Goal: Task Accomplishment & Management: Use online tool/utility

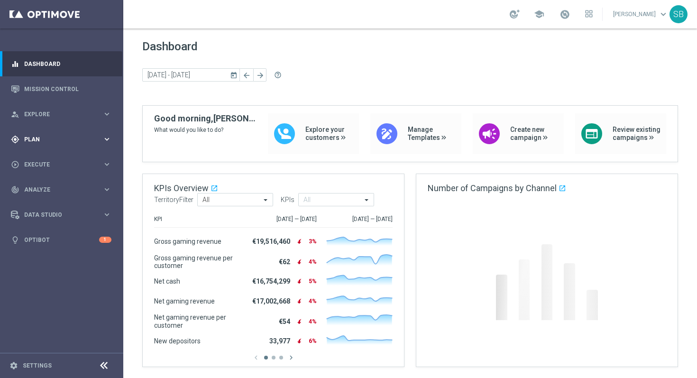
click at [68, 144] on div "gps_fixed Plan keyboard_arrow_right" at bounding box center [61, 139] width 122 height 25
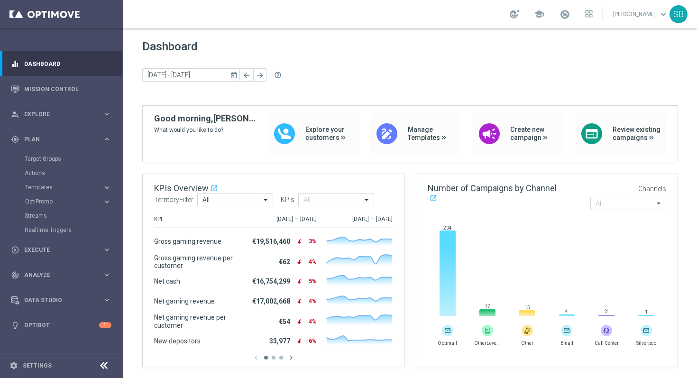
click at [49, 370] on footer "settings Settings" at bounding box center [61, 365] width 123 height 25
click at [44, 366] on link "Settings" at bounding box center [37, 366] width 29 height 6
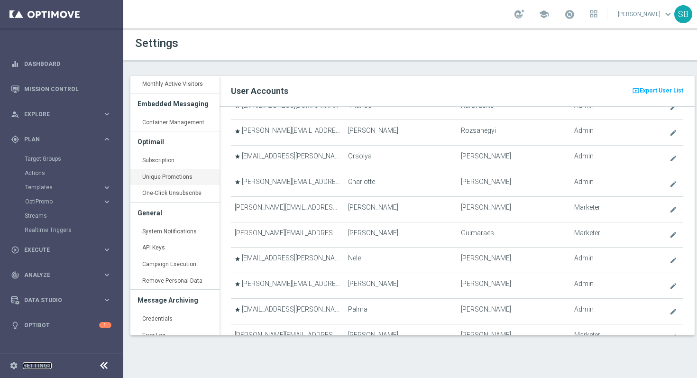
scroll to position [292, 0]
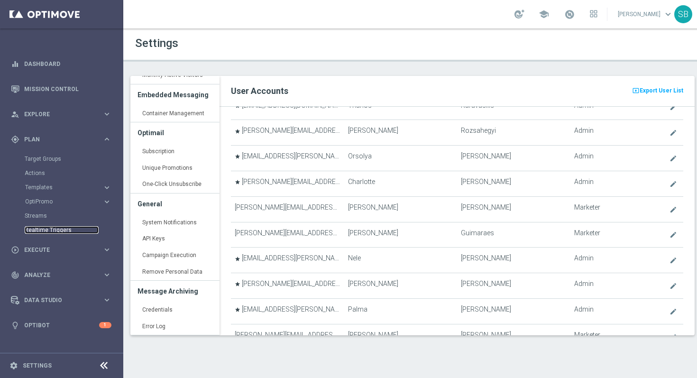
click at [61, 233] on link "Realtime Triggers" at bounding box center [62, 230] width 74 height 8
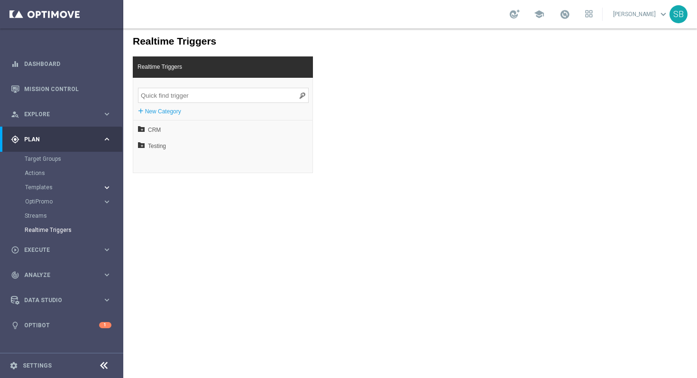
click at [106, 188] on icon "keyboard_arrow_right" at bounding box center [106, 187] width 9 height 9
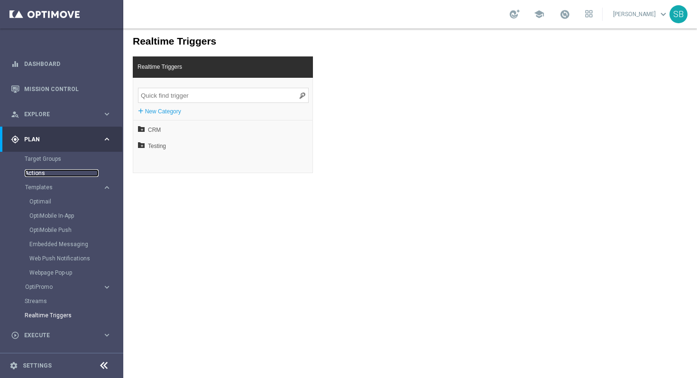
click at [39, 176] on link "Actions" at bounding box center [62, 173] width 74 height 8
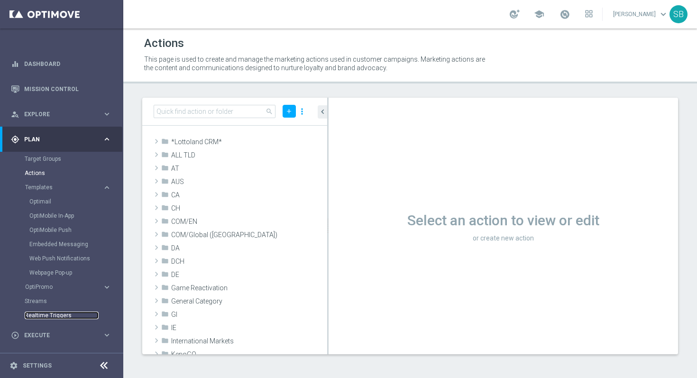
click at [58, 319] on link "Realtime Triggers" at bounding box center [62, 316] width 74 height 8
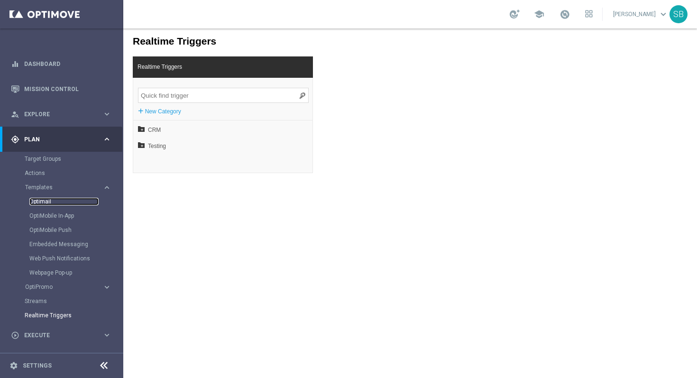
click at [46, 200] on link "Optimail" at bounding box center [63, 202] width 69 height 8
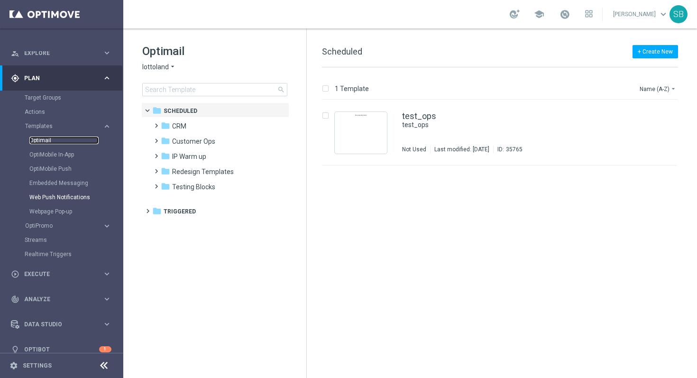
scroll to position [70, 0]
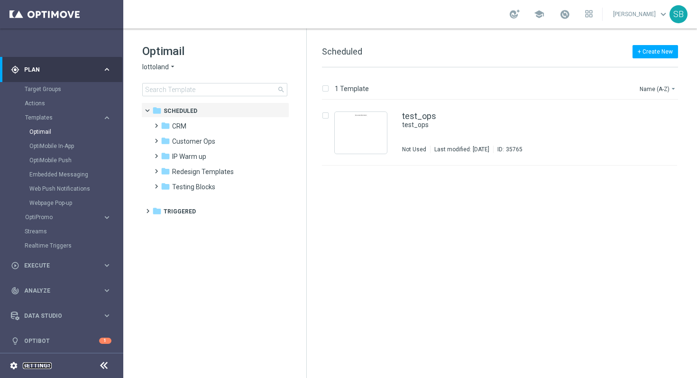
click at [35, 367] on link "Settings" at bounding box center [37, 366] width 29 height 6
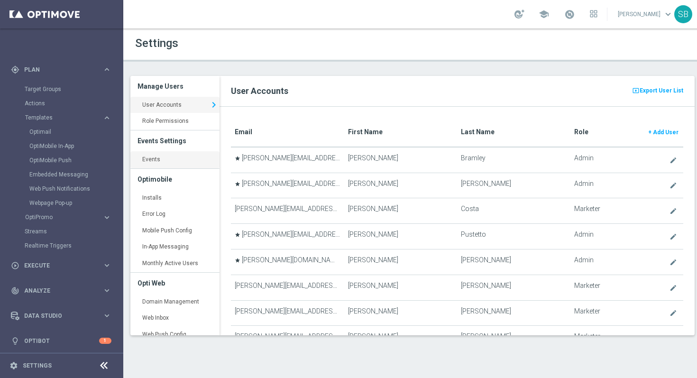
click at [153, 162] on link "Events keyboard_arrow_right" at bounding box center [174, 159] width 89 height 17
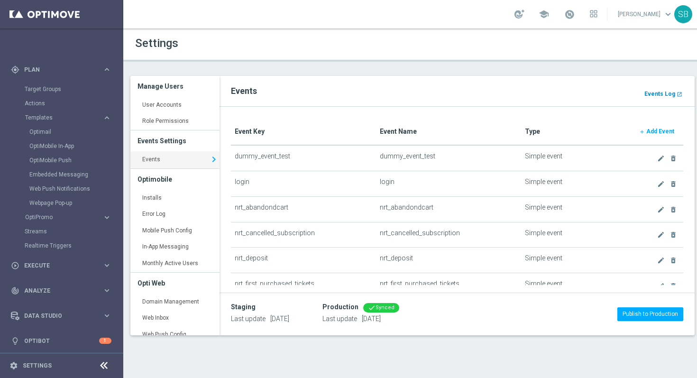
click at [653, 94] on b "Events Log" at bounding box center [659, 94] width 31 height 7
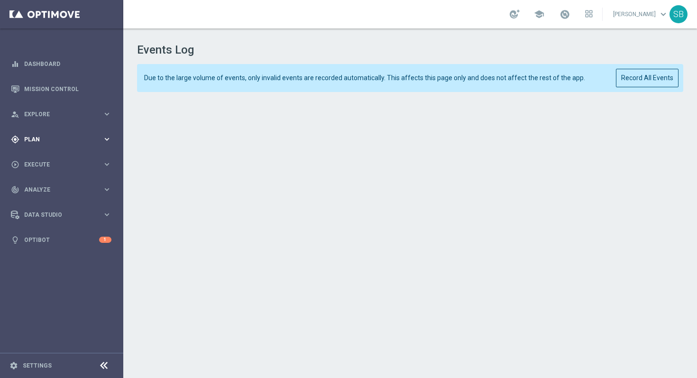
click at [40, 142] on span "Plan" at bounding box center [63, 140] width 78 height 6
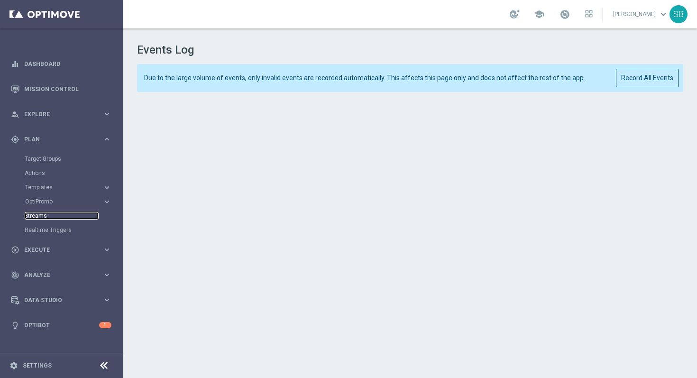
click at [41, 217] on link "Streams" at bounding box center [62, 216] width 74 height 8
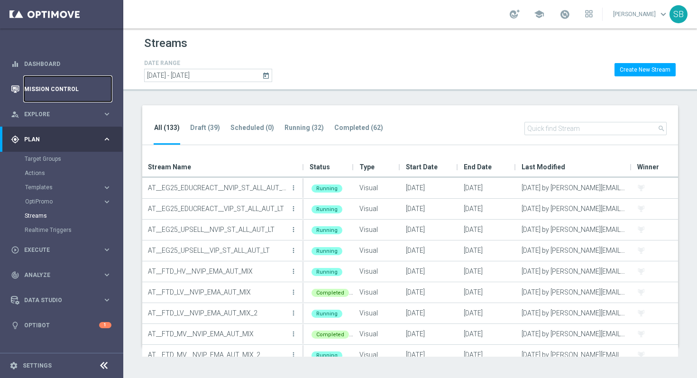
click at [53, 93] on link "Mission Control" at bounding box center [67, 88] width 87 height 25
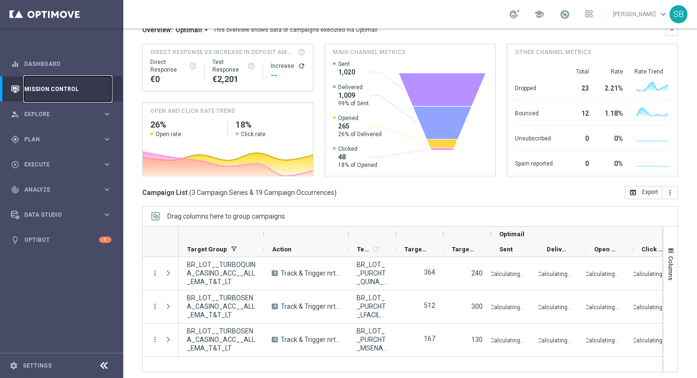
scroll to position [116, 0]
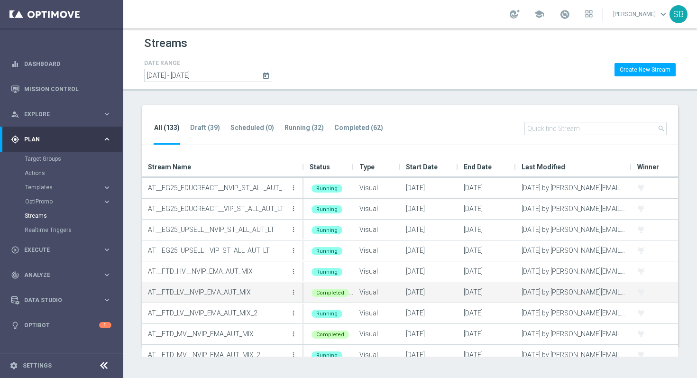
scroll to position [1, 0]
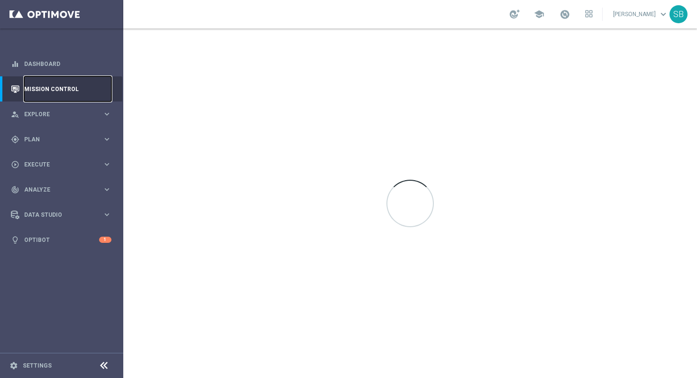
click at [40, 91] on link "Mission Control" at bounding box center [67, 88] width 87 height 25
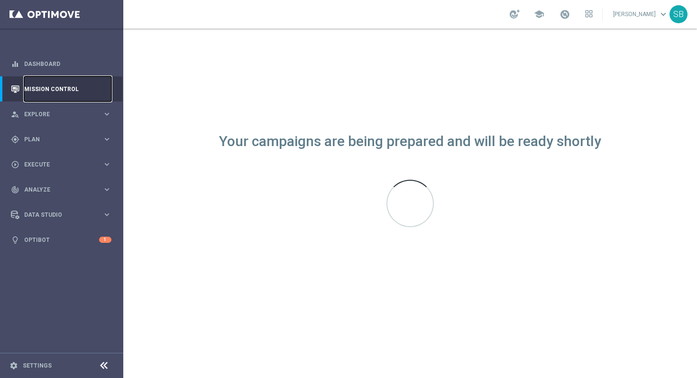
click at [51, 90] on link "Mission Control" at bounding box center [67, 88] width 87 height 25
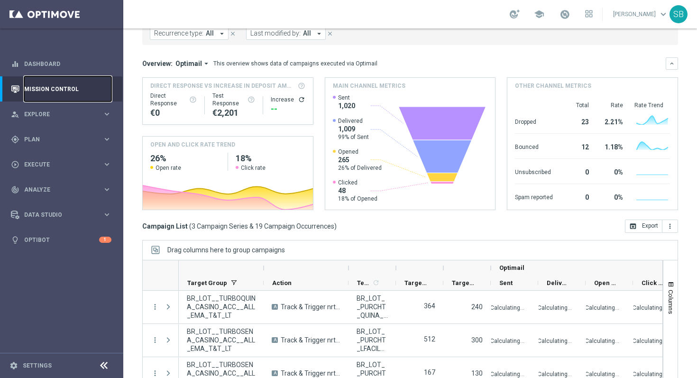
scroll to position [116, 0]
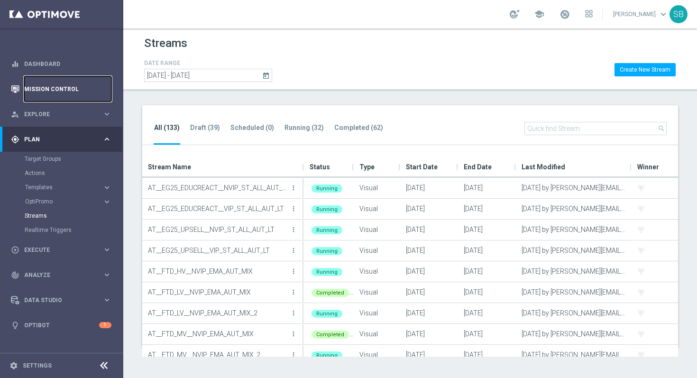
click at [57, 89] on link "Mission Control" at bounding box center [67, 88] width 87 height 25
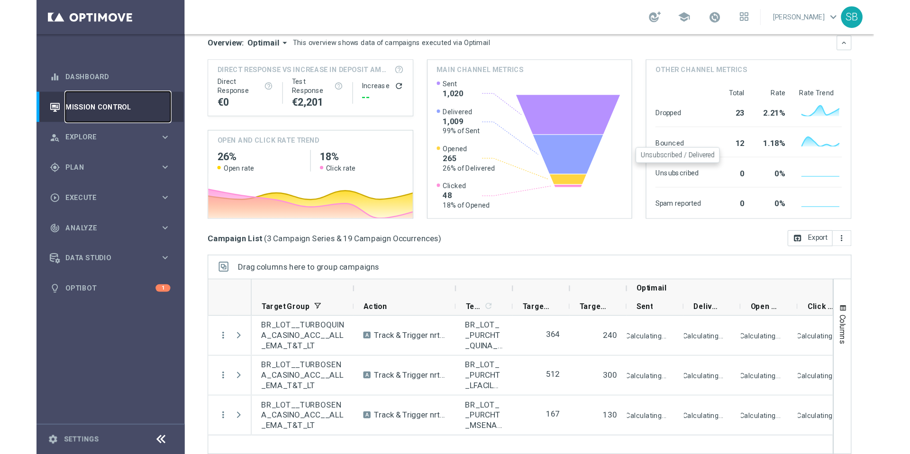
scroll to position [116, 0]
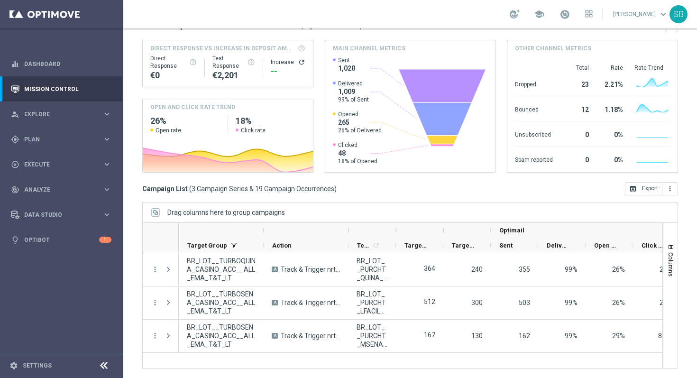
drag, startPoint x: 347, startPoint y: 230, endPoint x: 315, endPoint y: 234, distance: 31.9
click at [315, 234] on div at bounding box center [306, 230] width 85 height 15
drag, startPoint x: 442, startPoint y: 232, endPoint x: 423, endPoint y: 233, distance: 19.0
click at [423, 233] on div at bounding box center [419, 230] width 47 height 15
drag, startPoint x: 264, startPoint y: 237, endPoint x: 248, endPoint y: 232, distance: 17.4
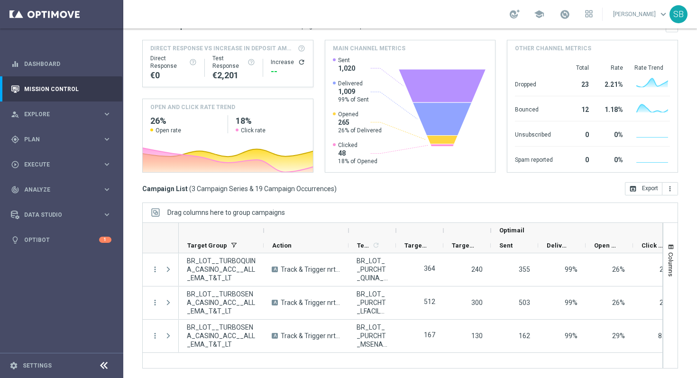
click at [248, 232] on div at bounding box center [221, 230] width 85 height 15
drag, startPoint x: 490, startPoint y: 236, endPoint x: 476, endPoint y: 237, distance: 14.3
click at [476, 237] on div at bounding box center [466, 230] width 47 height 15
click at [645, 247] on span "Click Rate" at bounding box center [653, 245] width 23 height 7
click at [645, 247] on span "Click Rate" at bounding box center [648, 245] width 12 height 7
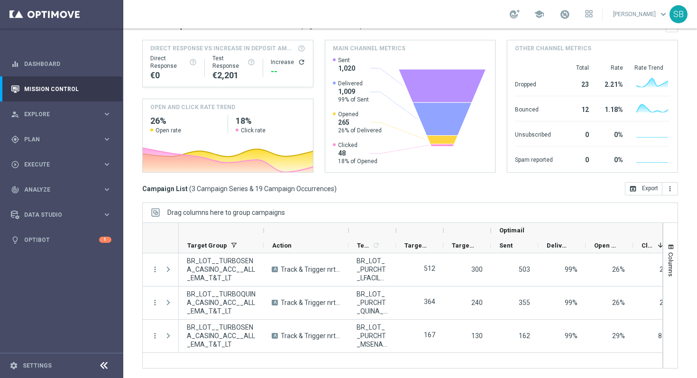
click at [298, 62] on icon "refresh" at bounding box center [302, 62] width 8 height 8
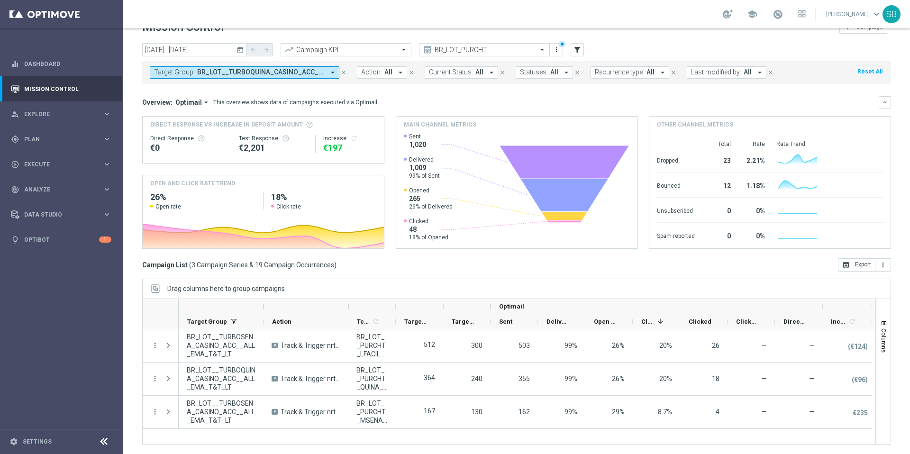
scroll to position [20, 0]
click at [332, 73] on icon "arrow_drop_down" at bounding box center [333, 72] width 9 height 9
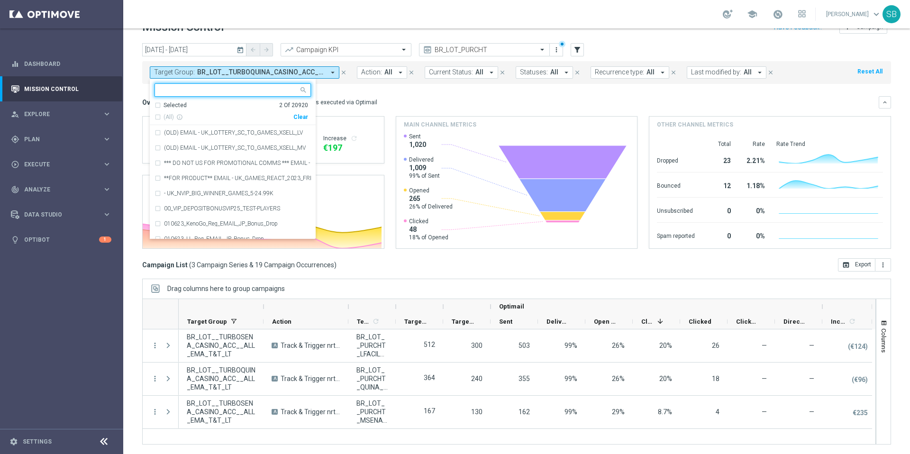
click at [240, 49] on icon "today" at bounding box center [241, 50] width 9 height 9
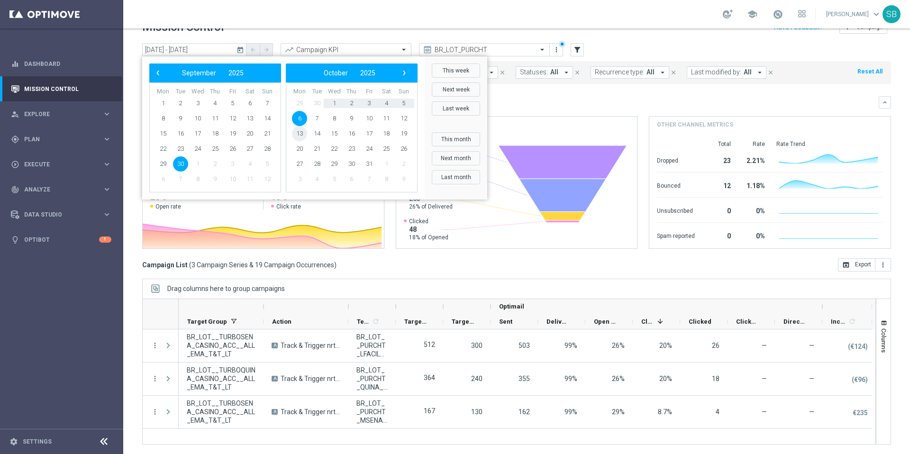
click at [302, 135] on span "13" at bounding box center [299, 133] width 15 height 15
click at [158, 75] on span "‹" at bounding box center [158, 73] width 12 height 12
click at [302, 137] on span "13" at bounding box center [299, 133] width 15 height 15
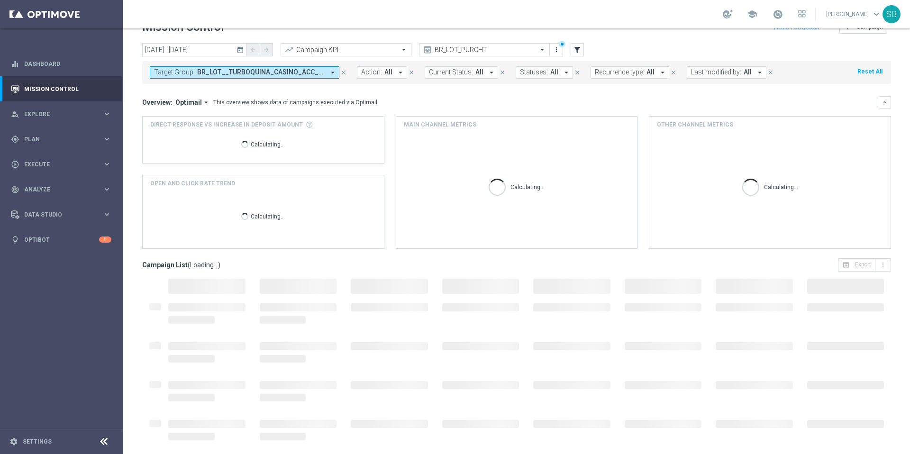
click at [243, 51] on icon "today" at bounding box center [241, 50] width 9 height 9
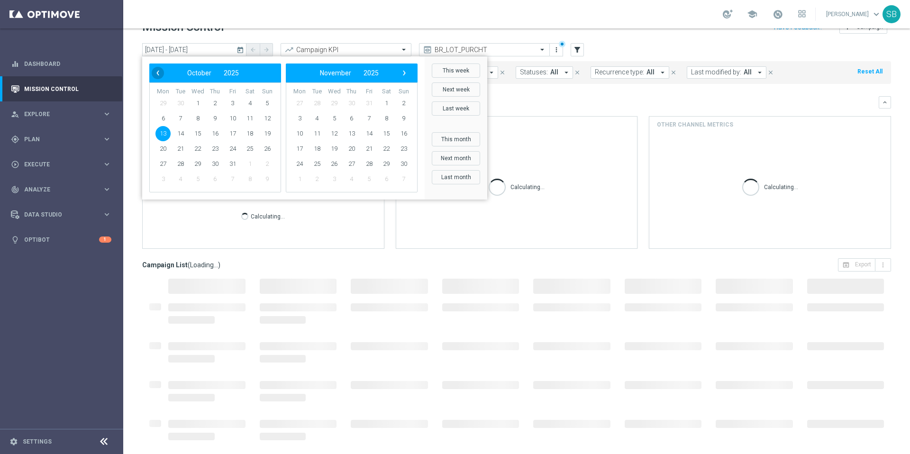
click at [161, 74] on span "‹" at bounding box center [158, 73] width 12 height 12
click at [181, 165] on span "30" at bounding box center [180, 163] width 15 height 15
click at [303, 135] on span "13" at bounding box center [299, 133] width 15 height 15
type input "[DATE] - [DATE]"
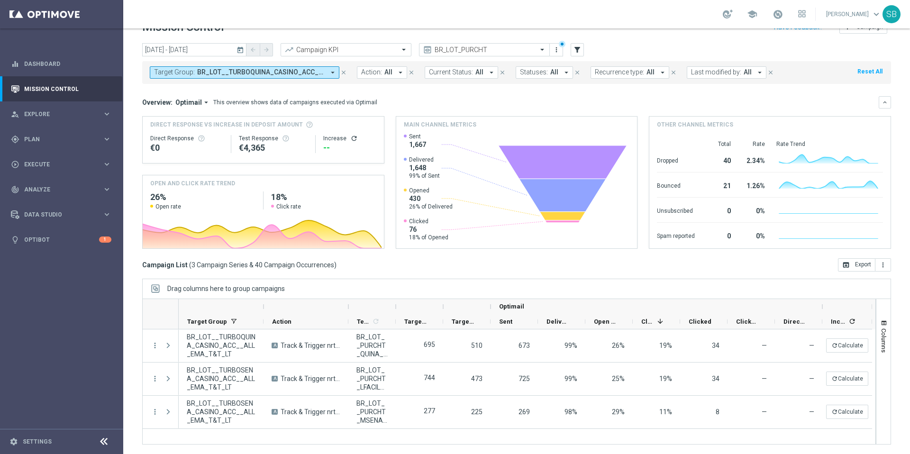
click at [336, 73] on icon "arrow_drop_down" at bounding box center [333, 72] width 9 height 9
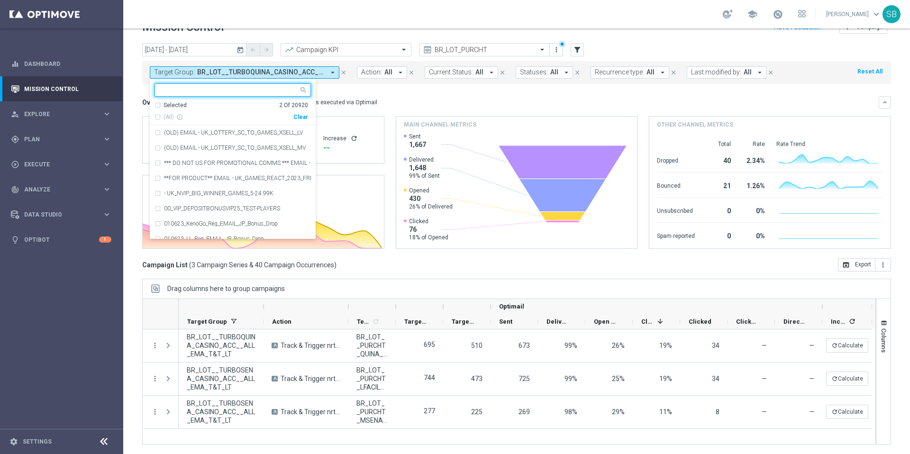
click at [273, 94] on input "text" at bounding box center [229, 90] width 139 height 8
click at [131, 58] on div "[DATE] [DATE] - [DATE] arrow_back arrow_forward Campaign KPI trending_up BR_LOT…" at bounding box center [516, 234] width 787 height 383
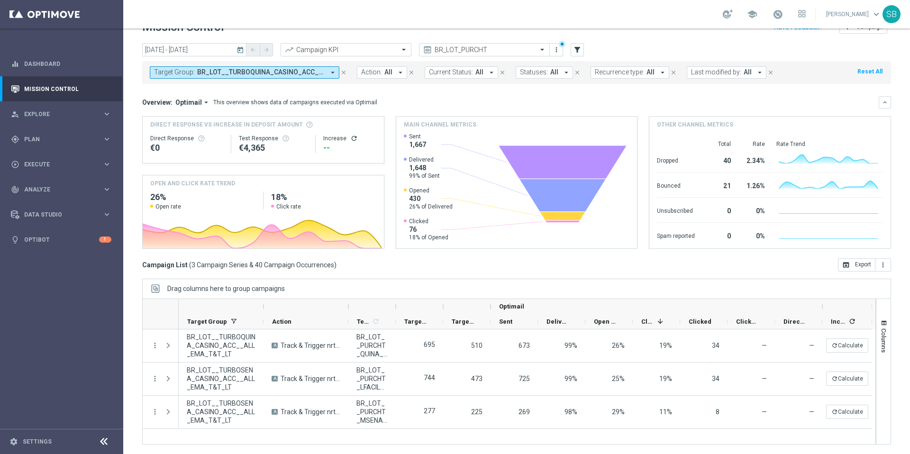
click at [334, 73] on icon "arrow_drop_down" at bounding box center [333, 72] width 9 height 9
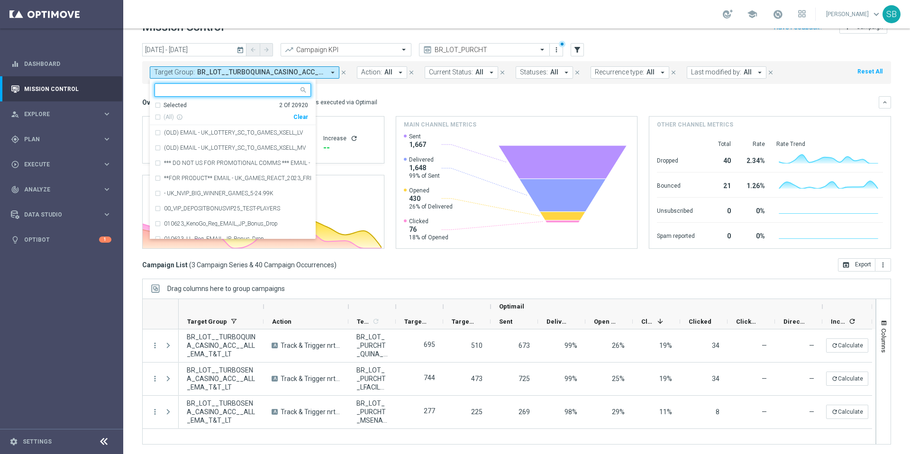
click at [187, 88] on input "text" at bounding box center [229, 90] width 139 height 8
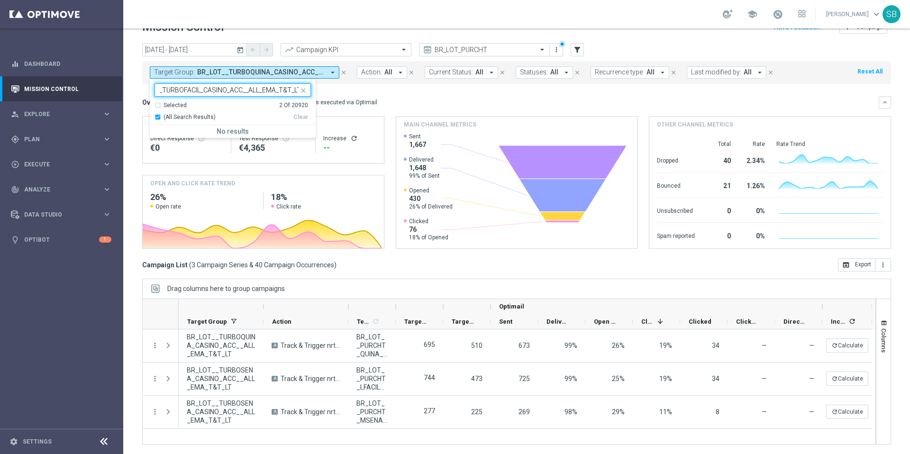
type input "BR_LOT__TURBOFACIL_CASINO_ACC__ALL_EMA_T&T_LT"
click at [346, 89] on mini-dashboard "Overview: Optimail arrow_drop_down This overview shows data of campaigns execut…" at bounding box center [516, 171] width 749 height 174
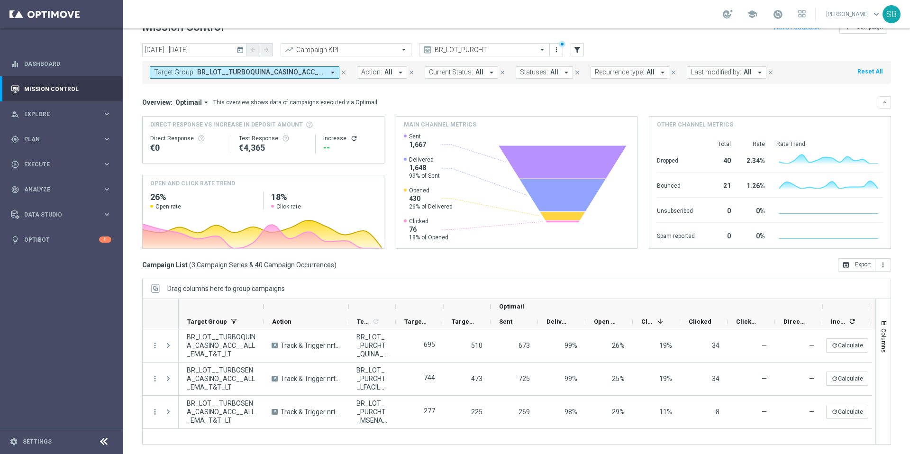
click at [325, 74] on button "Target Group: BR_LOT__TURBOQUINA_CASINO_ACC__ALL_EMA_T&T_LT, BR_LOT__TURBOSENA_…" at bounding box center [245, 72] width 190 height 12
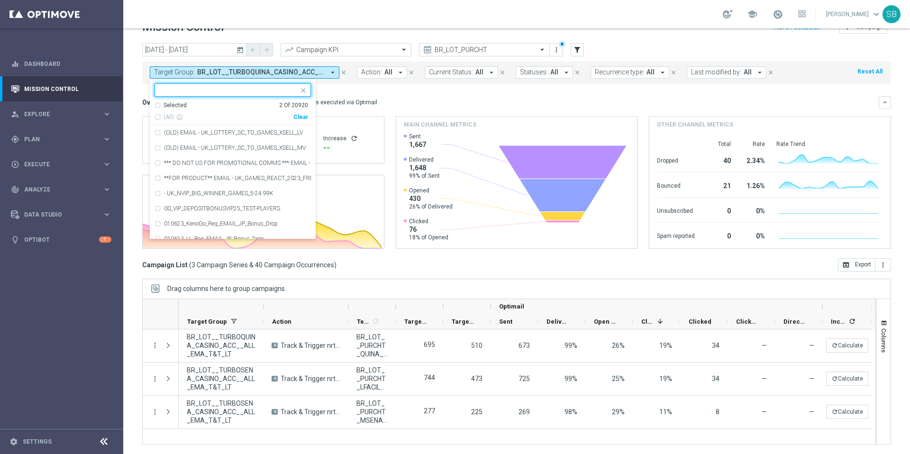
click at [258, 90] on input "text" at bounding box center [229, 90] width 139 height 8
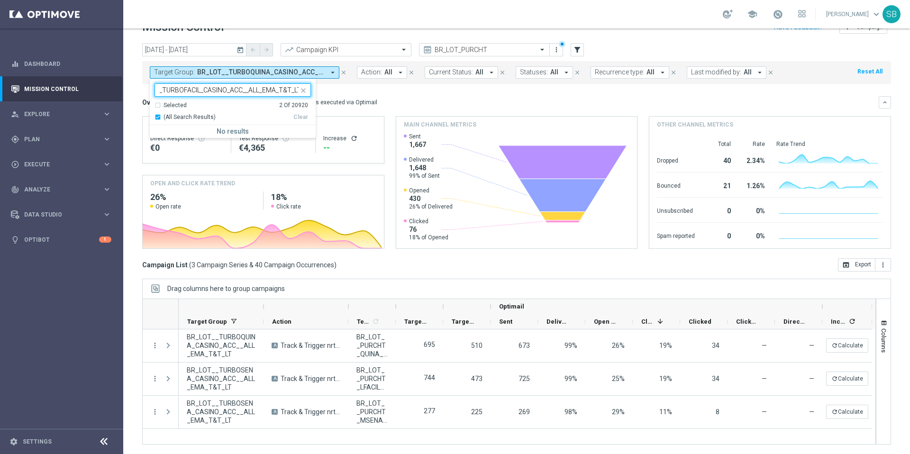
click at [159, 119] on div "(All Search Results)" at bounding box center [224, 117] width 139 height 8
type input "BR_LOT__TURBOFACIL_CASINO_ACC__ALL_EMA_T&T_LT"
click at [159, 119] on div "(All Search Results)" at bounding box center [224, 117] width 139 height 8
click at [159, 106] on div "Selected 2 Of 20920" at bounding box center [232, 105] width 154 height 8
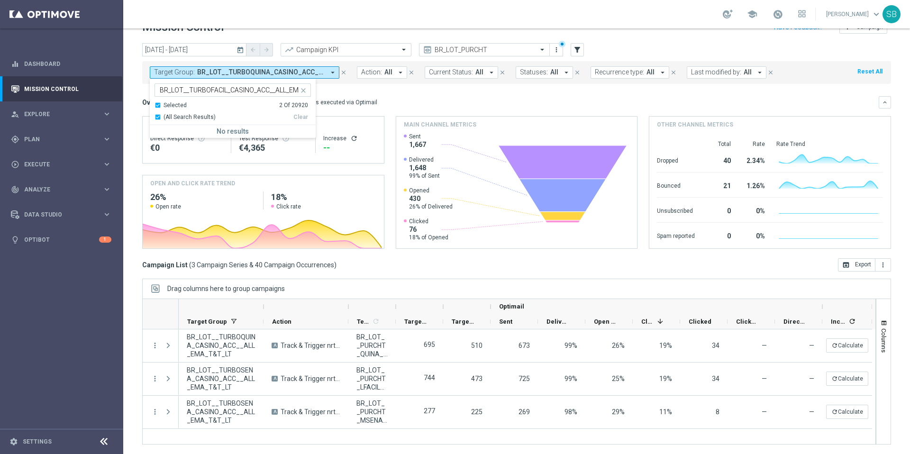
click at [158, 116] on div "(All Search Results)" at bounding box center [224, 117] width 139 height 8
click at [162, 103] on div "Selected 2 Of 20920" at bounding box center [232, 105] width 154 height 8
click at [157, 117] on div "(All Search Results)" at bounding box center [224, 117] width 139 height 8
click at [139, 74] on div "[DATE] [DATE] - [DATE] arrow_back arrow_forward Campaign KPI trending_up BR_LOT…" at bounding box center [516, 234] width 787 height 383
click at [499, 50] on input "text" at bounding box center [474, 50] width 101 height 8
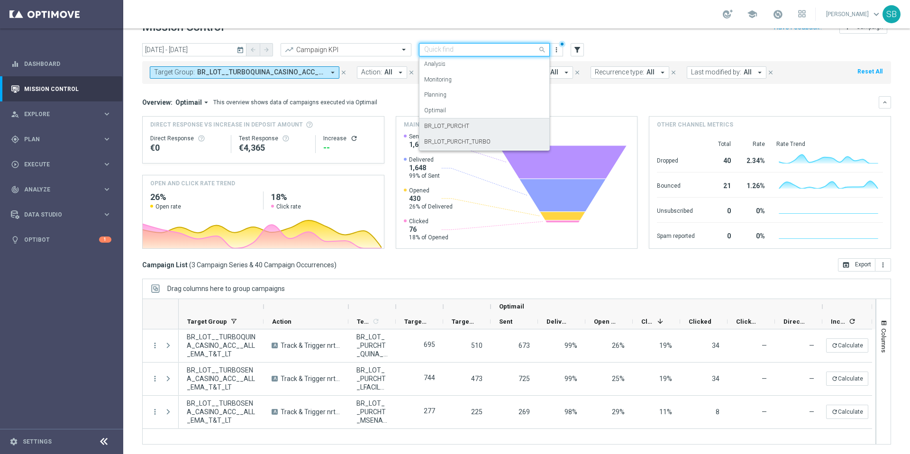
click at [465, 141] on label "BR_LOT_PURCHT_TURBO" at bounding box center [457, 142] width 66 height 8
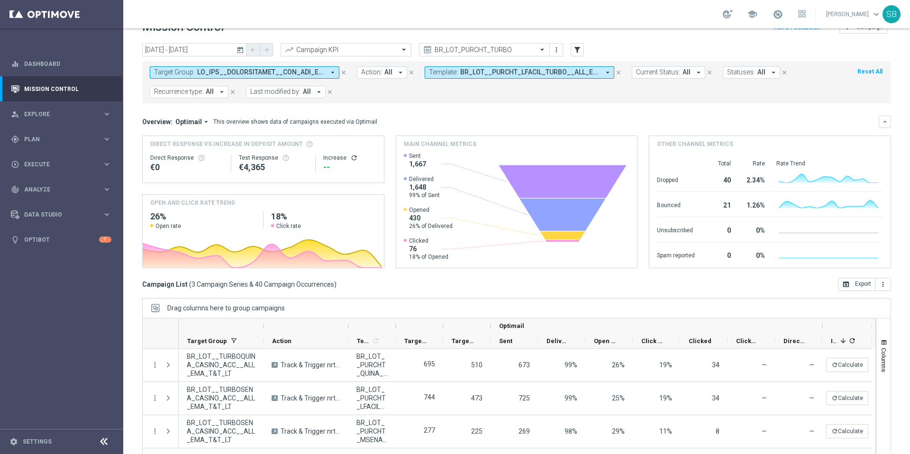
click at [330, 72] on icon "arrow_drop_down" at bounding box center [333, 72] width 9 height 9
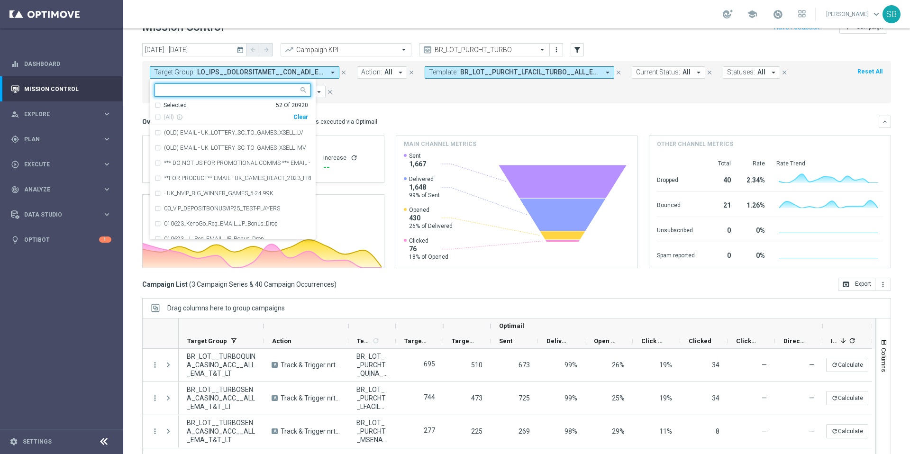
click at [194, 92] on input "text" at bounding box center [229, 90] width 139 height 8
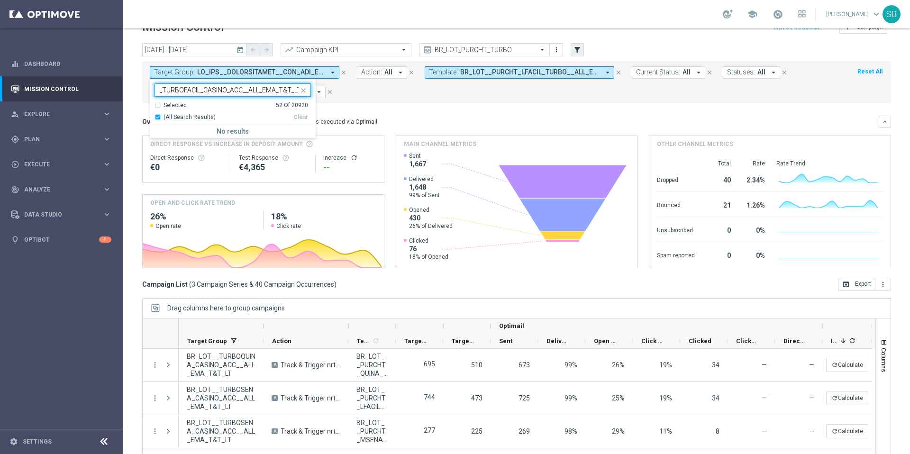
type input "BR_LOT__TURBOFACIL_CASINO_ACC__ALL_EMA_T&T_LT"
click at [579, 48] on icon "filter_alt" at bounding box center [577, 50] width 9 height 9
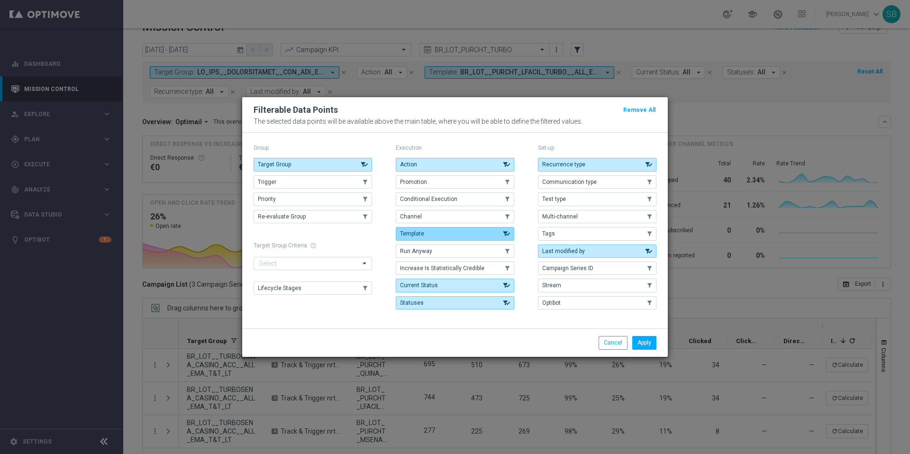
click at [442, 234] on button "Template" at bounding box center [455, 233] width 119 height 13
click at [643, 346] on button "Apply" at bounding box center [645, 342] width 24 height 13
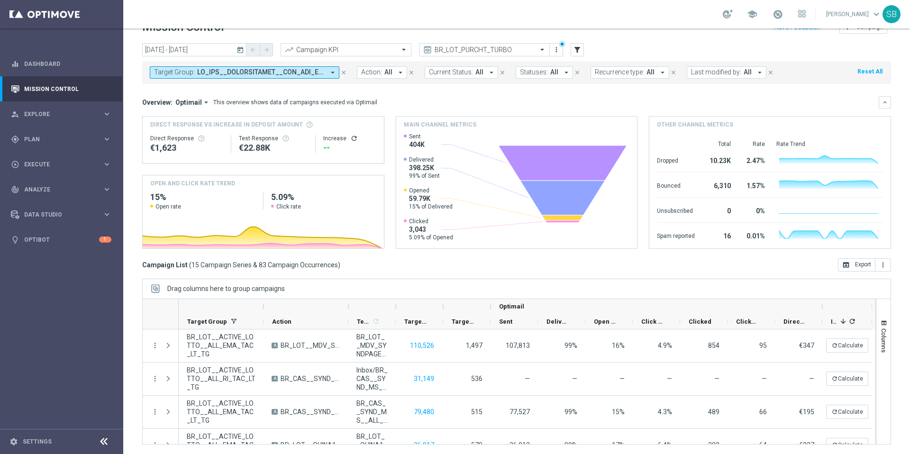
click at [333, 72] on icon "arrow_drop_down" at bounding box center [333, 72] width 9 height 9
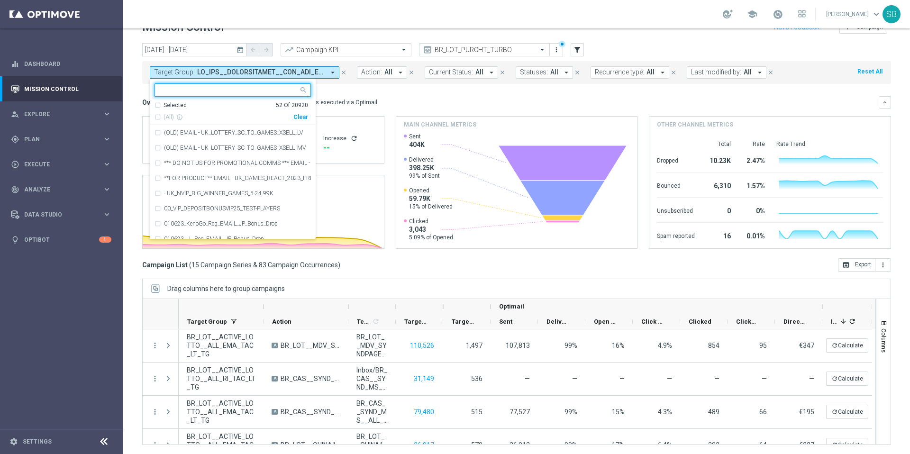
click at [170, 90] on input "text" at bounding box center [229, 90] width 139 height 8
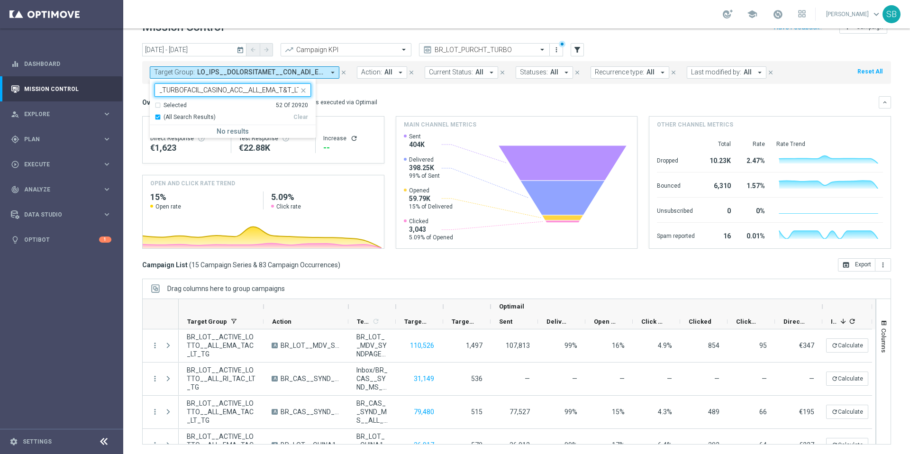
click at [157, 106] on div "Selected 52 Of 20920" at bounding box center [232, 105] width 154 height 8
click at [157, 117] on div "(All Search Results)" at bounding box center [224, 117] width 139 height 8
type input "BR_LOT__TURBOFACIL_CASINO_ACC__ALL_EMA_T&T_LT"
click at [158, 106] on div "Selected 52 Of 20920" at bounding box center [232, 105] width 154 height 8
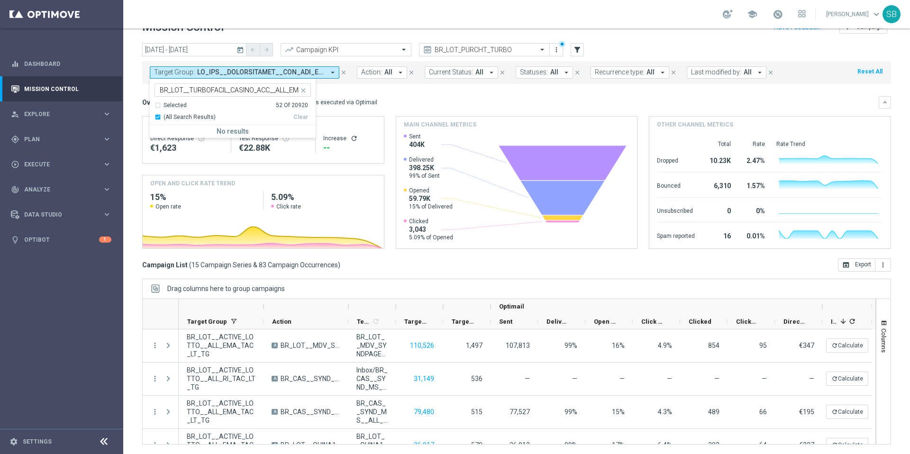
click at [418, 88] on mini-dashboard "Overview: Optimail arrow_drop_down This overview shows data of campaigns execut…" at bounding box center [516, 171] width 749 height 174
click at [578, 52] on icon "filter_alt" at bounding box center [577, 50] width 9 height 9
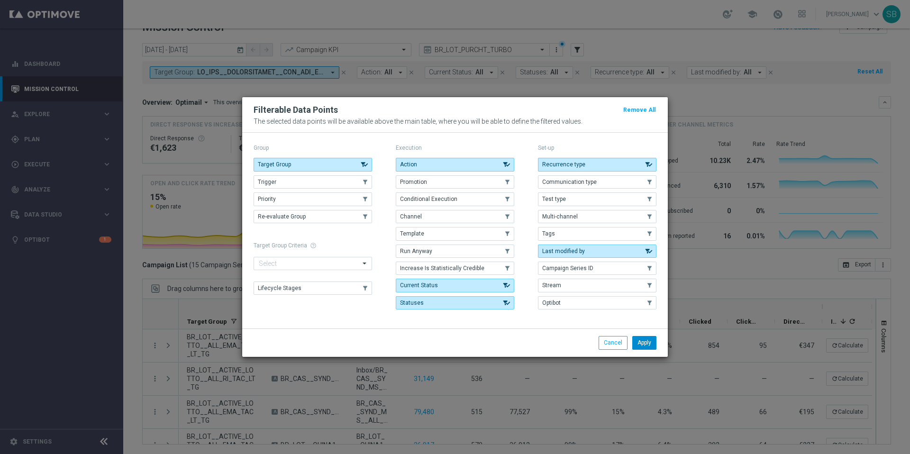
click at [637, 348] on button "Apply" at bounding box center [645, 342] width 24 height 13
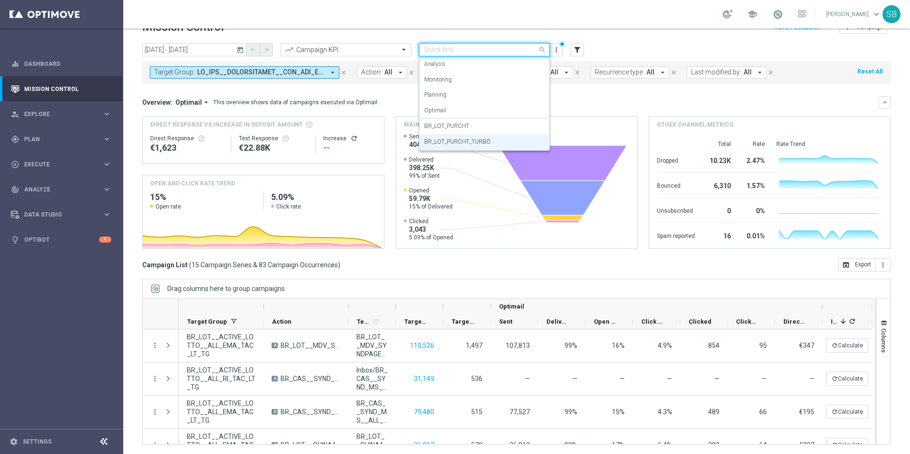
click at [542, 50] on span at bounding box center [544, 50] width 12 height 12
click at [461, 126] on label "BR_LOT_PURCHT" at bounding box center [446, 126] width 45 height 8
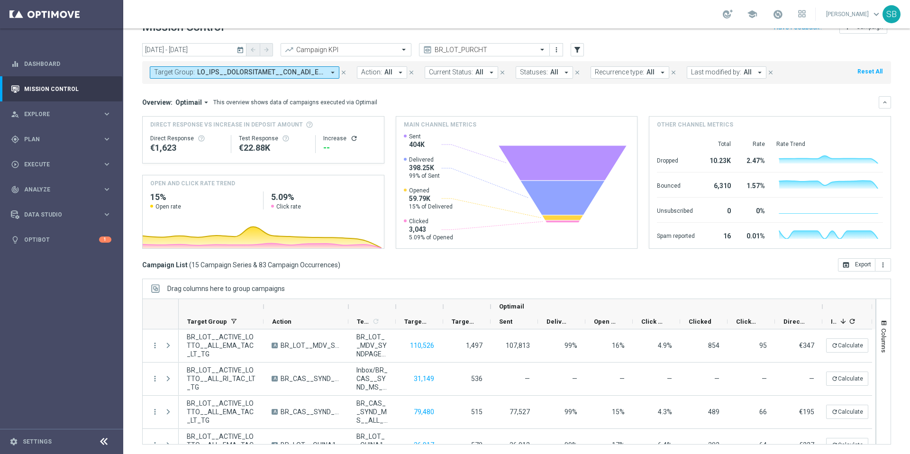
click at [331, 72] on icon "arrow_drop_down" at bounding box center [333, 72] width 9 height 9
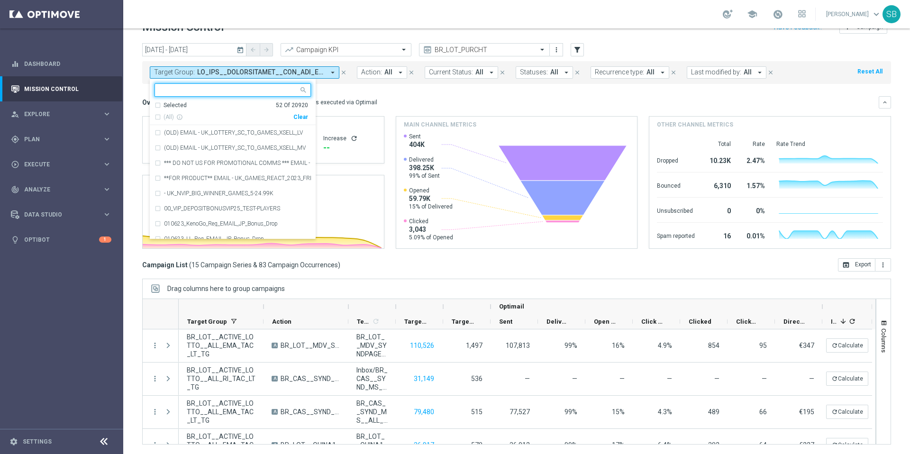
click at [244, 87] on input "text" at bounding box center [229, 90] width 139 height 8
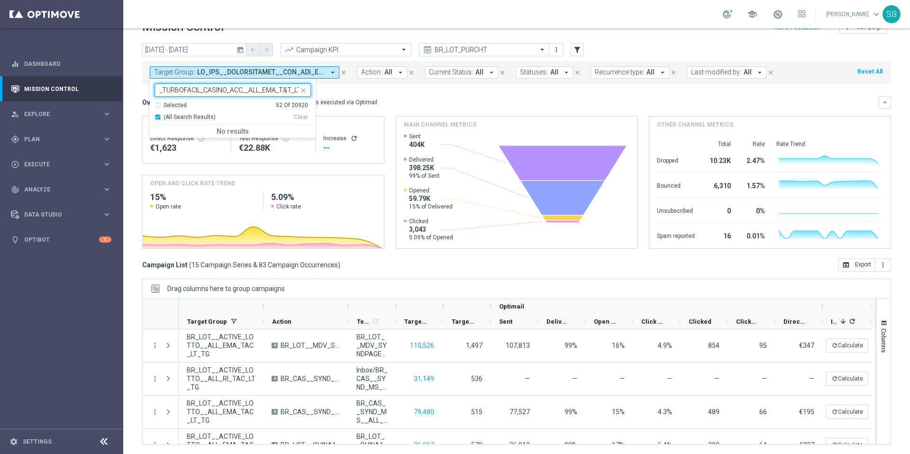
click at [158, 118] on div "(All Search Results)" at bounding box center [224, 117] width 139 height 8
type input "BR_LOT__TURBOFACIL_CASINO_ACC__ALL_EMA_T&T_LT"
click at [187, 92] on input "BR_LOT__TURBOFACIL_CASINO_ACC__ALL_EMA_T&T_LT" at bounding box center [229, 90] width 139 height 8
click at [372, 94] on mini-dashboard "Overview: Optimail arrow_drop_down This overview shows data of campaigns execut…" at bounding box center [516, 171] width 749 height 174
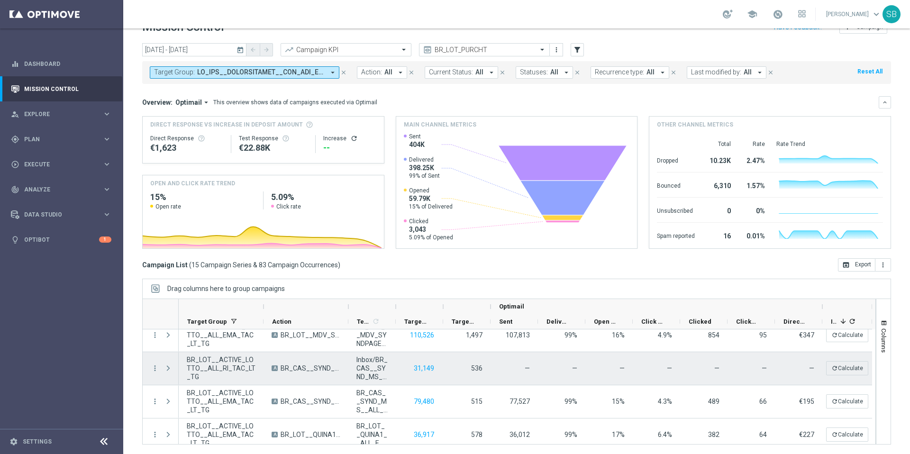
scroll to position [20, 0]
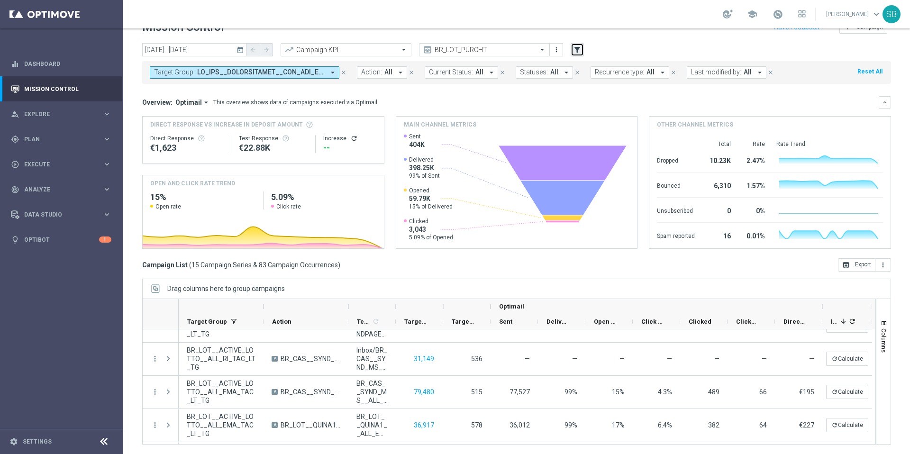
click at [580, 52] on icon "filter_alt" at bounding box center [577, 50] width 9 height 9
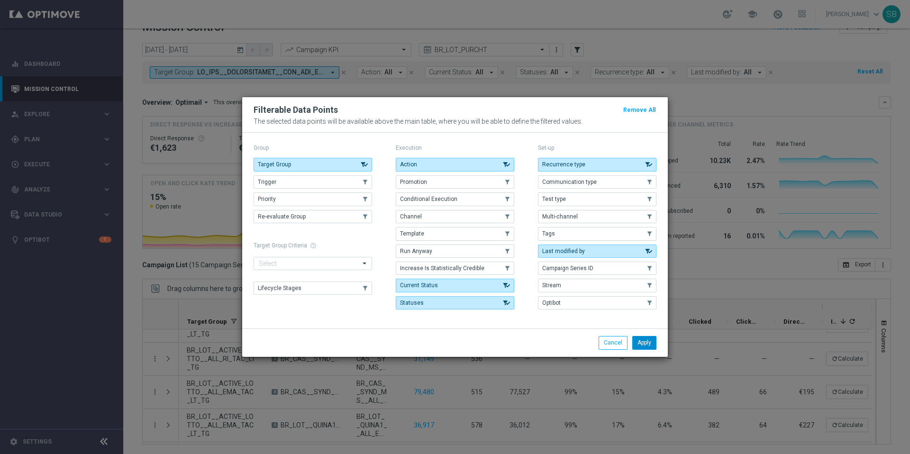
click at [645, 345] on button "Apply" at bounding box center [645, 342] width 24 height 13
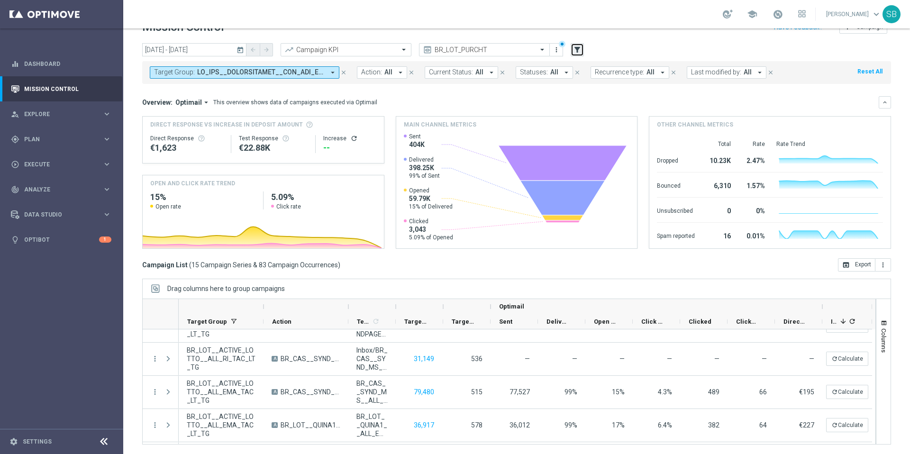
click at [580, 50] on icon "filter_alt" at bounding box center [577, 50] width 9 height 9
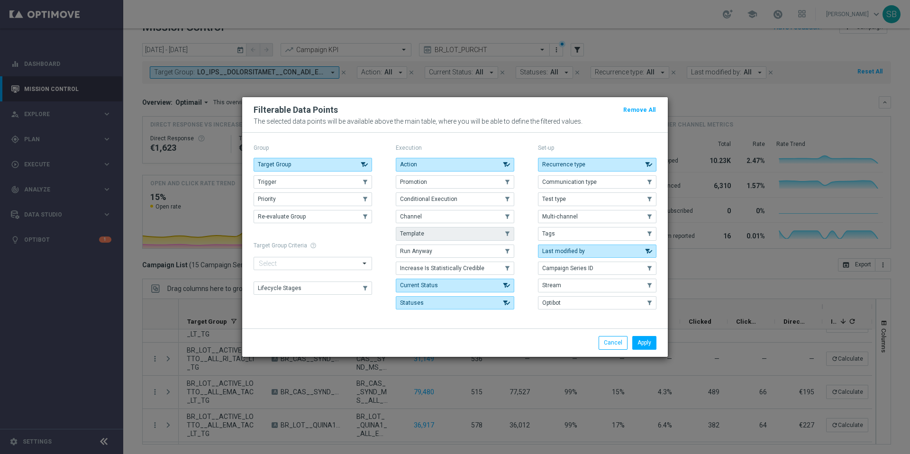
click at [440, 236] on button "Template" at bounding box center [455, 233] width 119 height 13
click at [330, 163] on button "Target Group" at bounding box center [313, 164] width 119 height 13
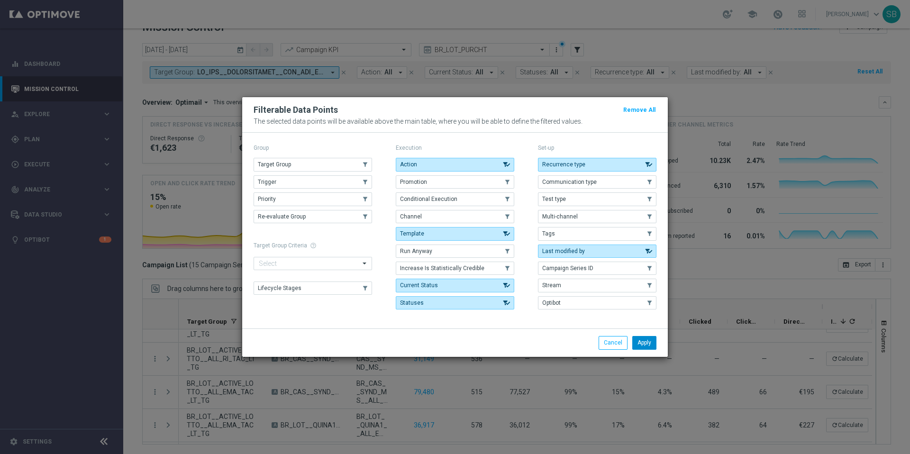
click at [647, 344] on button "Apply" at bounding box center [645, 342] width 24 height 13
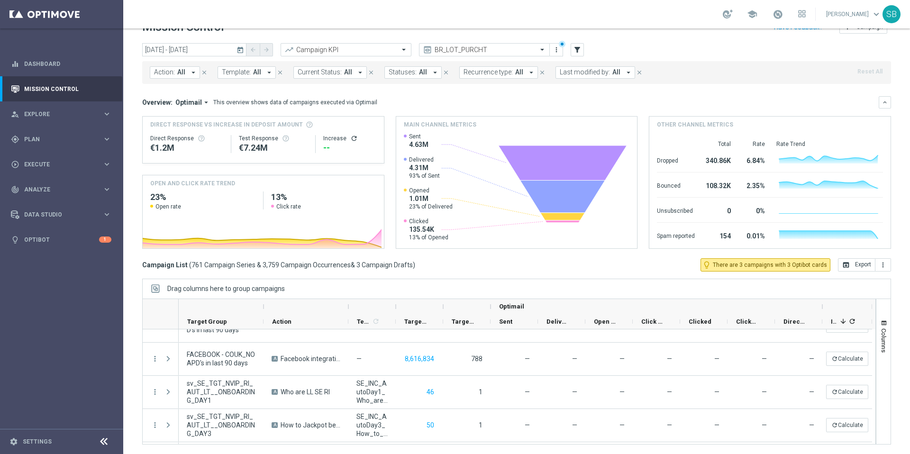
click at [266, 73] on icon "arrow_drop_down" at bounding box center [269, 72] width 9 height 9
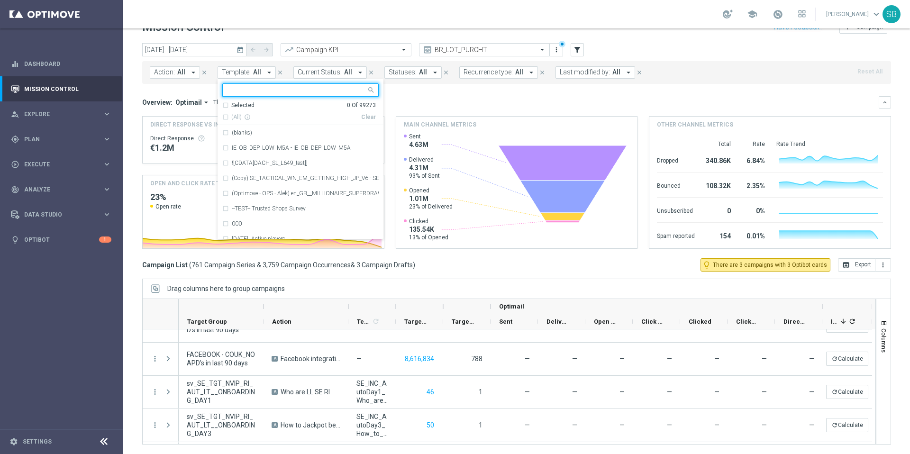
click at [252, 88] on input "text" at bounding box center [297, 90] width 139 height 8
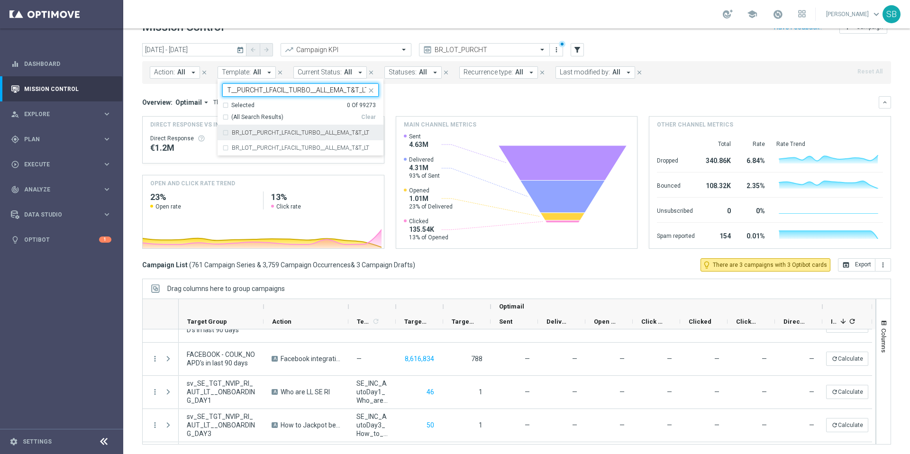
click at [223, 133] on div "BR_LOT__PURCHT_LFACIL_TURBO__ALL_EMA_T&T_LT" at bounding box center [300, 132] width 156 height 15
type input "BR_LOT__PURCHT_LFACIL_TURBO__ALL_EMA_T&T_LT"
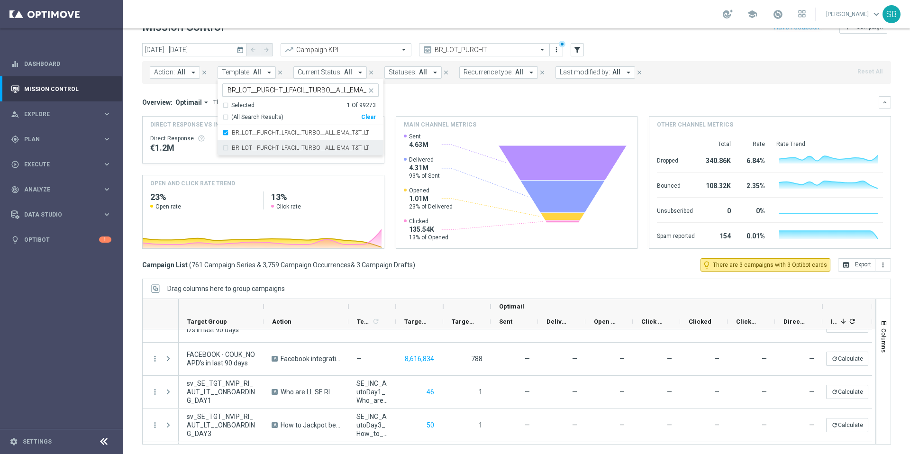
click at [224, 149] on div "BR_LOT__PURCHT_LFACIL_TURBO__ALL_EMA_T&T_LT" at bounding box center [300, 147] width 156 height 15
click at [502, 101] on div "Overview: Optimail arrow_drop_down This overview shows data of campaigns execut…" at bounding box center [510, 102] width 737 height 9
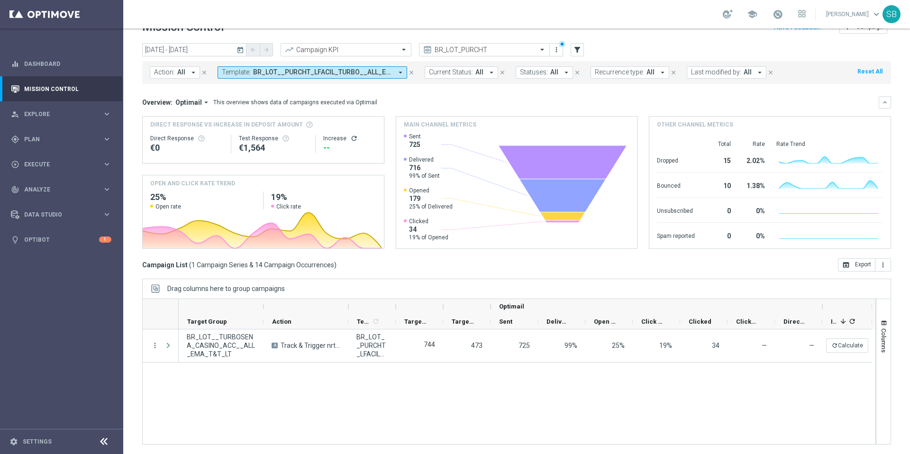
click at [398, 72] on icon "arrow_drop_down" at bounding box center [400, 72] width 9 height 9
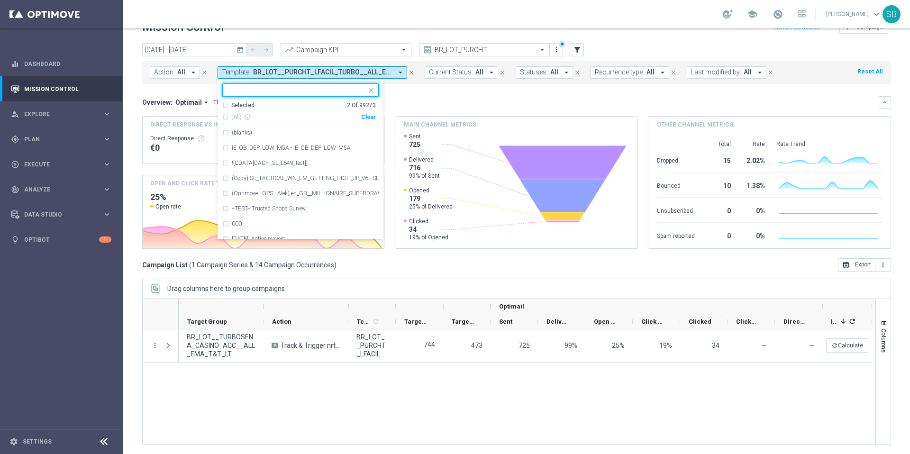
click at [301, 90] on input "text" at bounding box center [297, 90] width 139 height 8
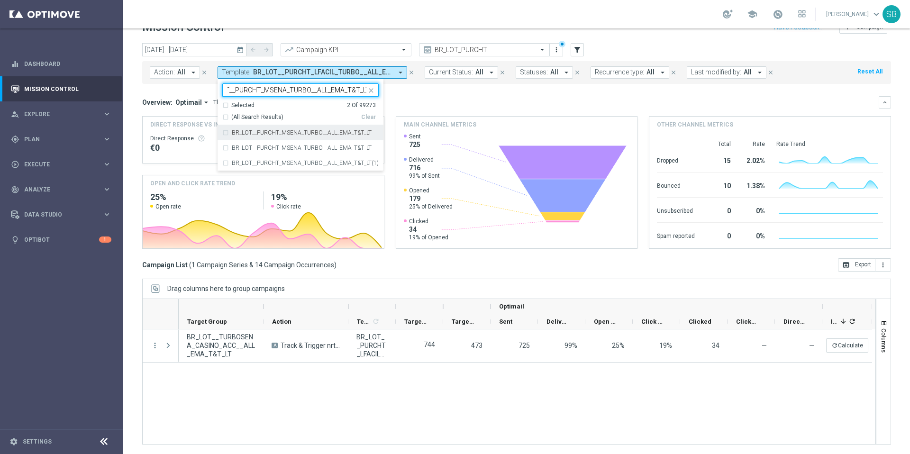
click at [224, 132] on div "BR_LOT__PURCHT_MSENA_TURBO__ALL_EMA_T&T_LT" at bounding box center [300, 132] width 156 height 15
type input "BR_LOT__PURCHT_MSENA_TURBO__ALL_EMA_T&T_LT"
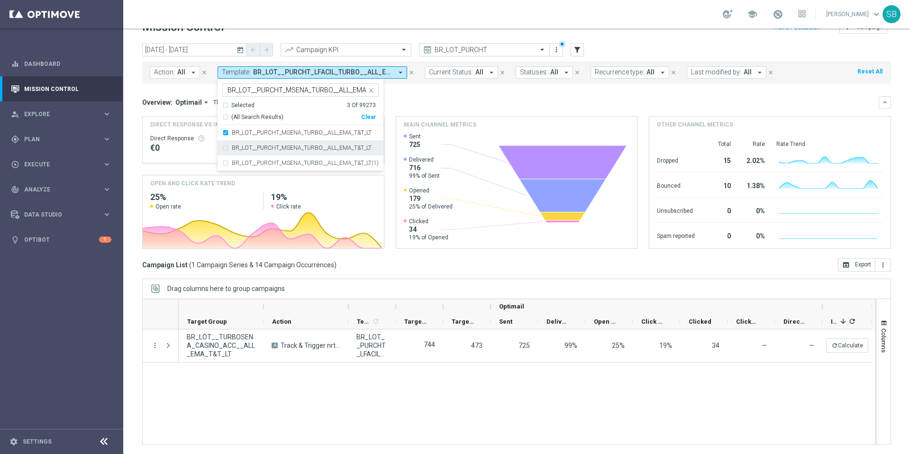
click at [224, 144] on div "BR_LOT__PURCHT_MSENA_TURBO__ALL_EMA_T&T_LT" at bounding box center [300, 147] width 156 height 15
click at [225, 164] on div "BR_LOT__PURCHT_MSENA_TURBO__ALL_EMA_T&T_LT(1)" at bounding box center [300, 163] width 156 height 15
click at [474, 105] on div "Overview: Optimail arrow_drop_down This overview shows data of campaigns execut…" at bounding box center [510, 102] width 737 height 9
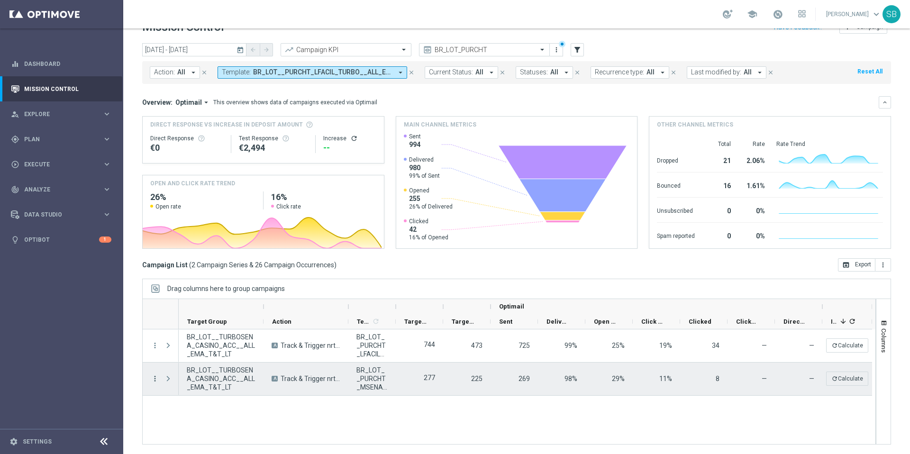
click at [154, 377] on icon "more_vert" at bounding box center [155, 379] width 9 height 9
click at [190, 365] on div "Delete" at bounding box center [218, 364] width 88 height 7
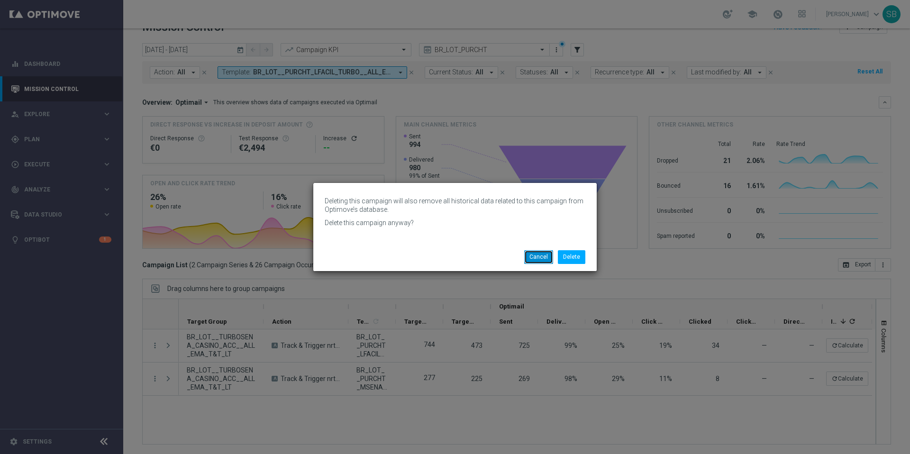
click at [543, 259] on button "Cancel" at bounding box center [538, 256] width 29 height 13
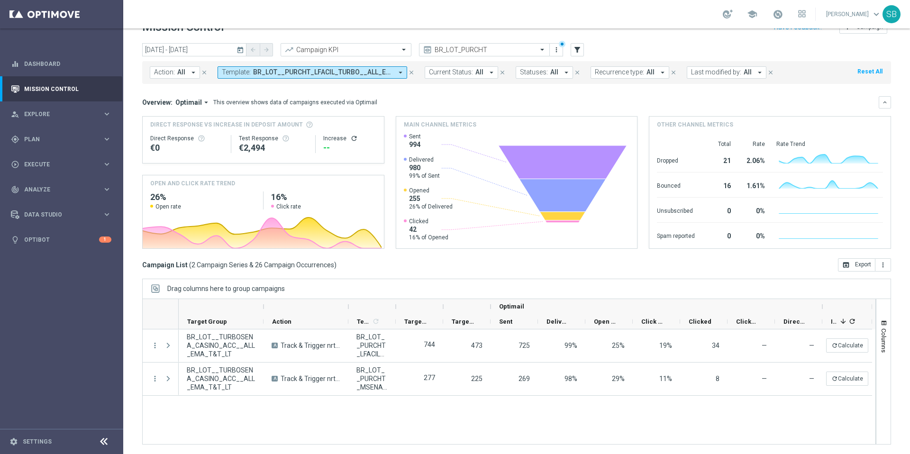
click at [396, 73] on icon "arrow_drop_down" at bounding box center [400, 72] width 9 height 9
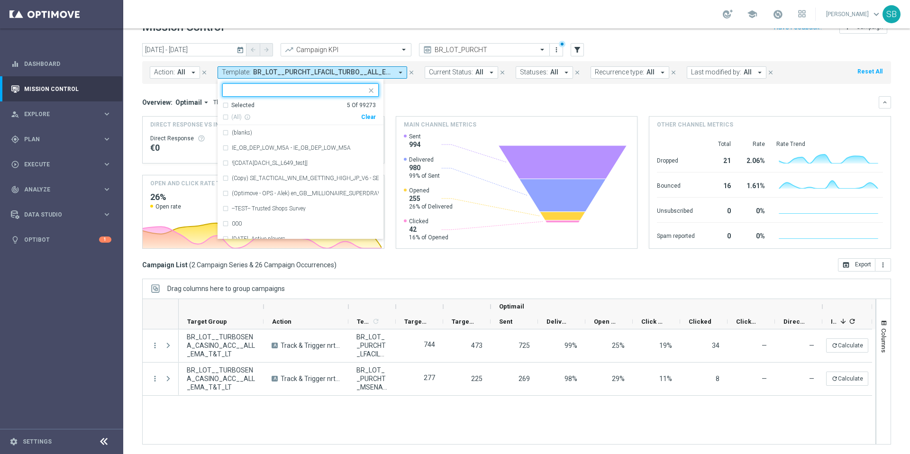
click at [436, 91] on mini-dashboard "Overview: Optimail arrow_drop_down This overview shows data of campaigns execut…" at bounding box center [516, 171] width 749 height 174
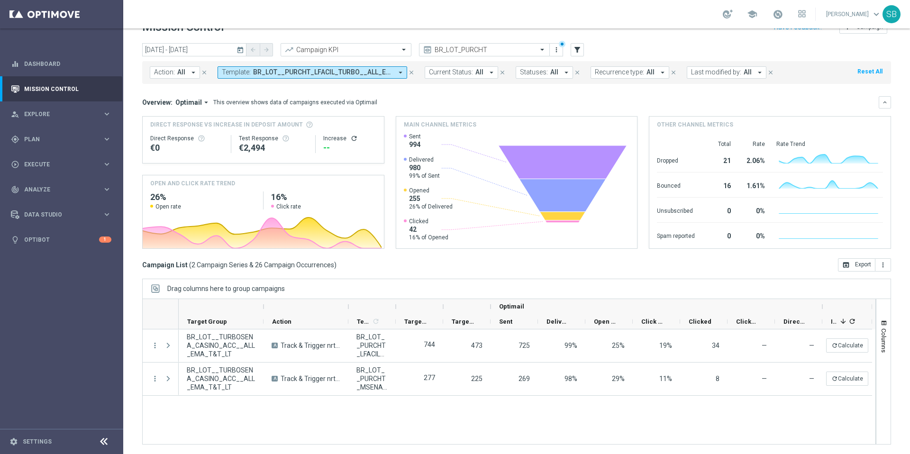
click at [399, 74] on icon "arrow_drop_down" at bounding box center [400, 72] width 9 height 9
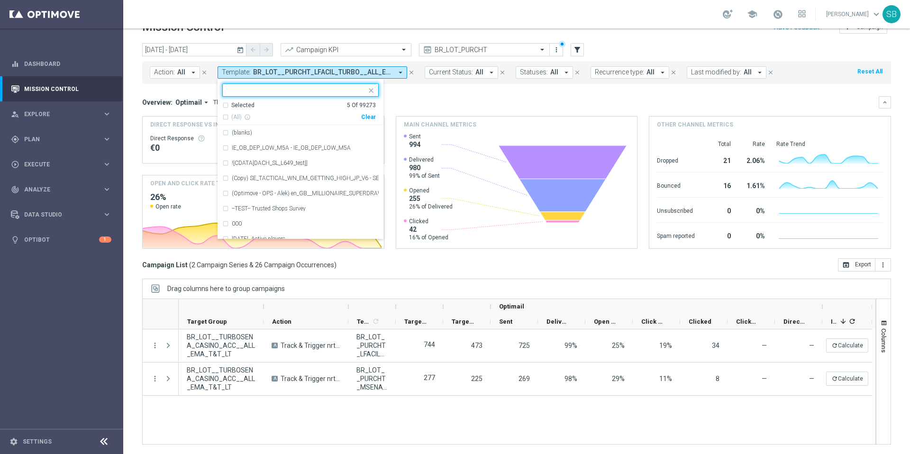
click at [296, 92] on input "text" at bounding box center [297, 90] width 139 height 8
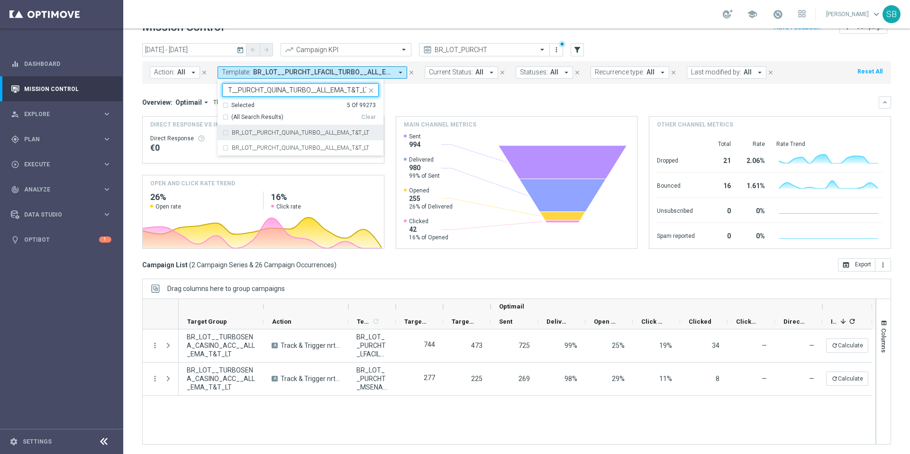
click at [223, 135] on div "BR_LOT__PURCHT_QUINA_TURBO__ALL_EMA_T&T_LT" at bounding box center [300, 132] width 156 height 15
type input "BR_LOT__PURCHT_QUINA_TURBO__ALL_EMA_T&T_LT"
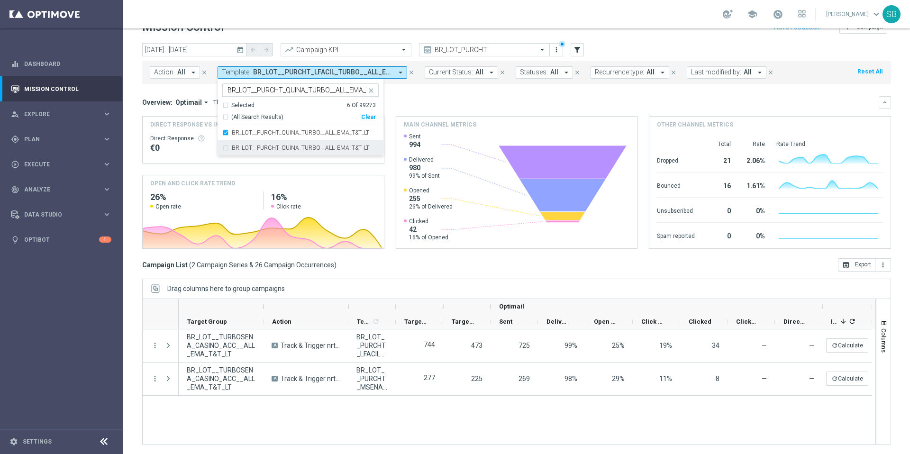
click at [224, 149] on div "BR_LOT__PURCHT_QUINA_TURBO__ALL_EMA_T&T_LT" at bounding box center [300, 147] width 156 height 15
click at [440, 99] on div "Overview: Optimail arrow_drop_down This overview shows data of campaigns execut…" at bounding box center [510, 102] width 737 height 9
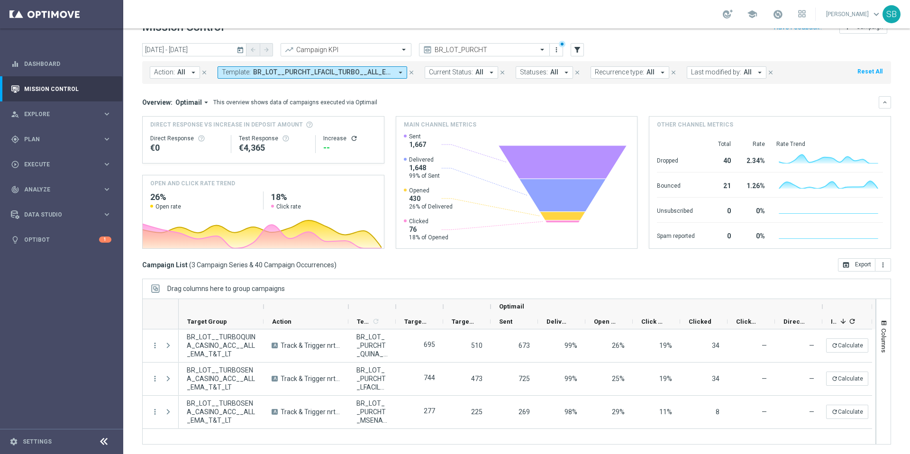
click at [401, 73] on icon "arrow_drop_down" at bounding box center [400, 72] width 9 height 9
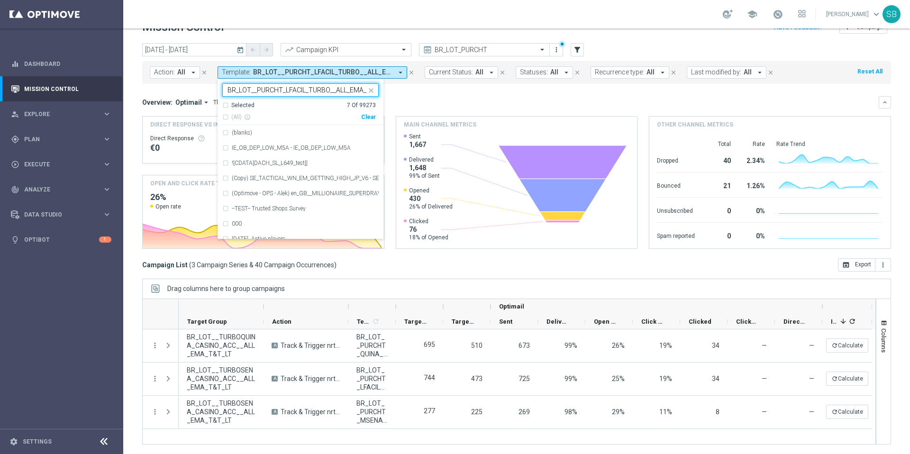
scroll to position [0, 20]
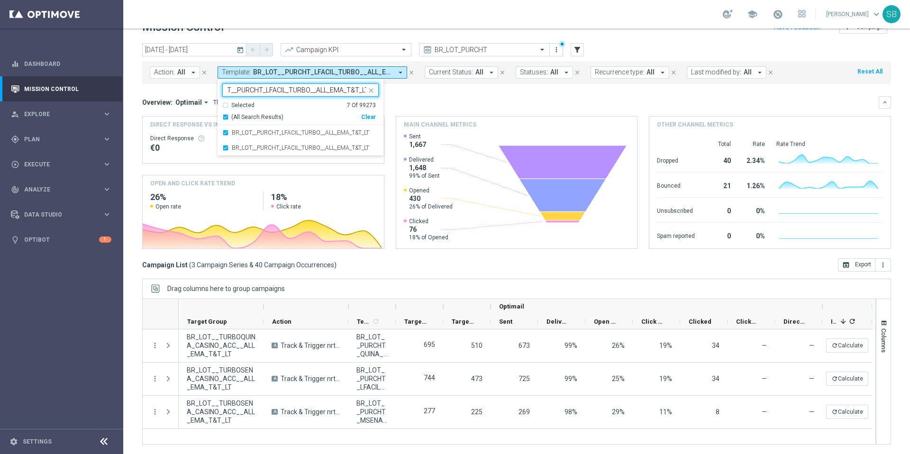
type input "BR_LOT__PURCHT_LFACIL_TURBO__ALL_EMA_T&T_LT"
click at [420, 102] on div "Overview: Optimail arrow_drop_down This overview shows data of campaigns execut…" at bounding box center [510, 102] width 737 height 9
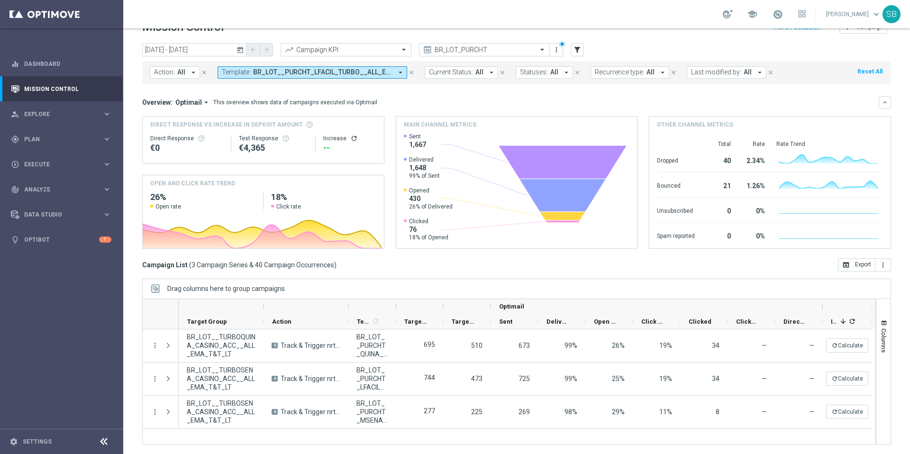
click at [400, 73] on icon "arrow_drop_down" at bounding box center [400, 72] width 9 height 9
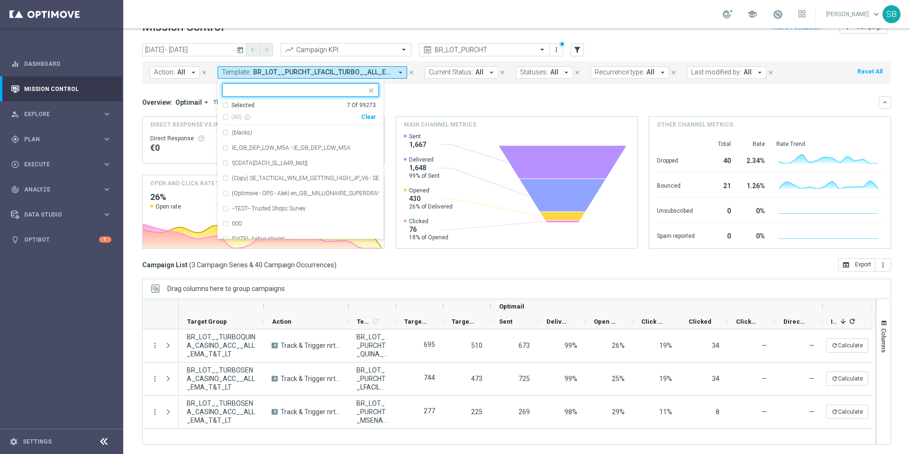
click at [315, 91] on input "text" at bounding box center [297, 90] width 139 height 8
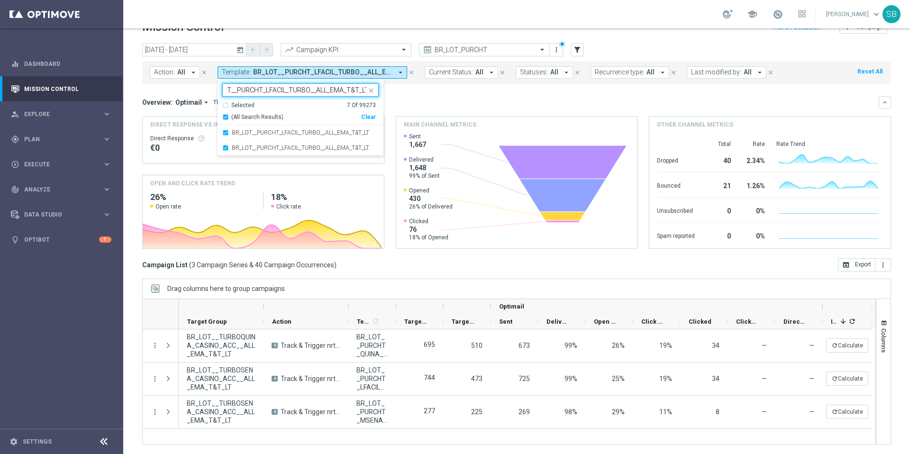
click at [224, 118] on div "(All Search Results)" at bounding box center [291, 117] width 139 height 8
type input "BR_LOT__PURCHT_LFACIL_TURBO__ALL_EMA_T&T_LT"
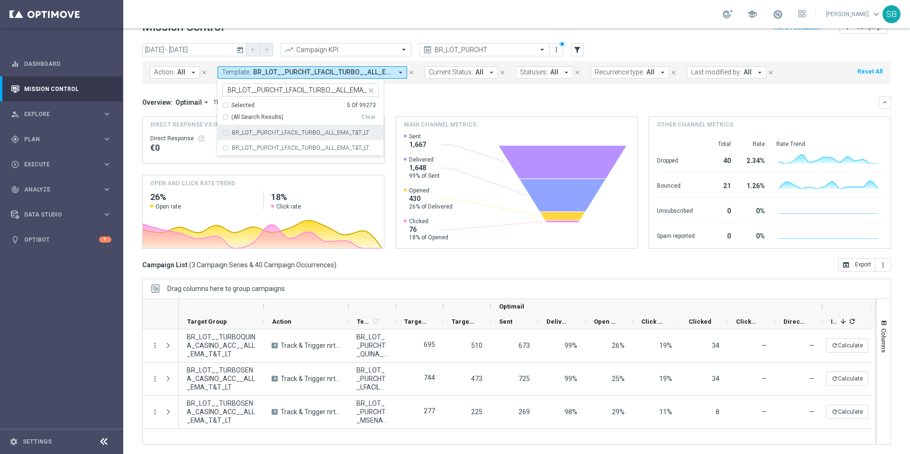
click at [224, 118] on div "(All Search Results)" at bounding box center [291, 117] width 139 height 8
click at [425, 108] on div "Overview: Optimail arrow_drop_down This overview shows data of campaigns execut…" at bounding box center [516, 102] width 749 height 12
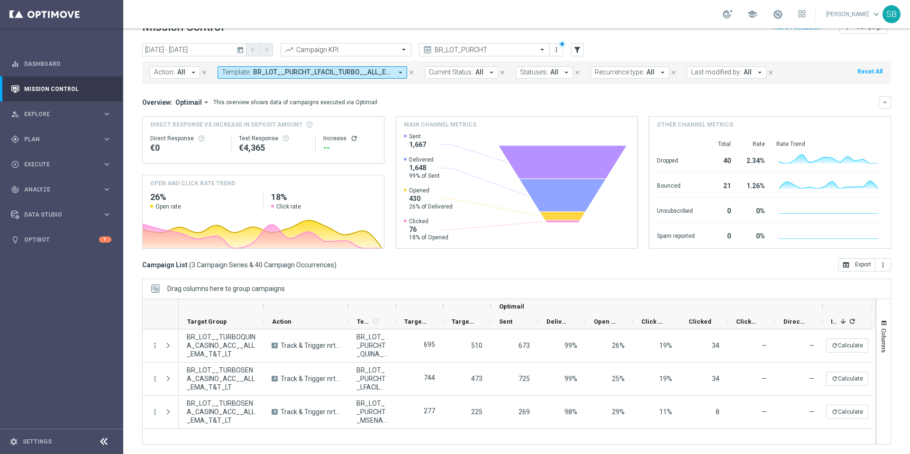
click at [350, 138] on icon "refresh" at bounding box center [354, 139] width 8 height 8
click at [575, 48] on icon "filter_alt" at bounding box center [577, 50] width 9 height 9
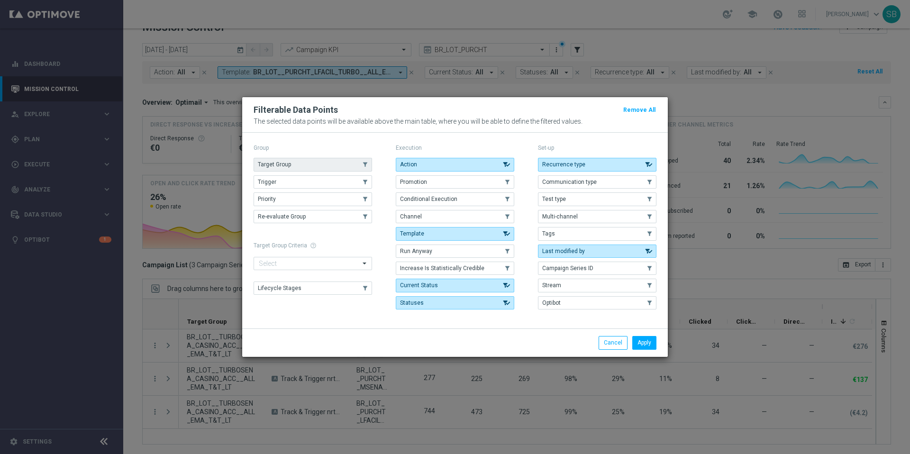
click at [323, 169] on button "Target Group" at bounding box center [313, 164] width 119 height 13
click at [416, 236] on span "Template" at bounding box center [412, 233] width 24 height 7
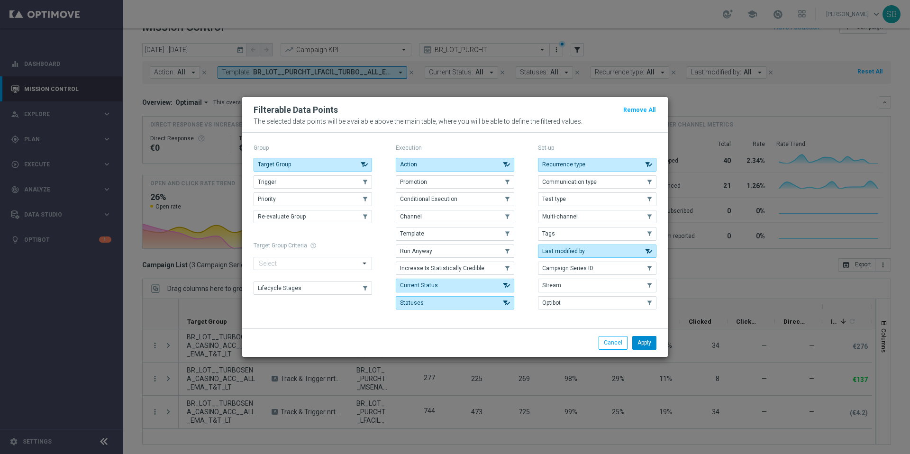
click at [643, 349] on button "Apply" at bounding box center [645, 342] width 24 height 13
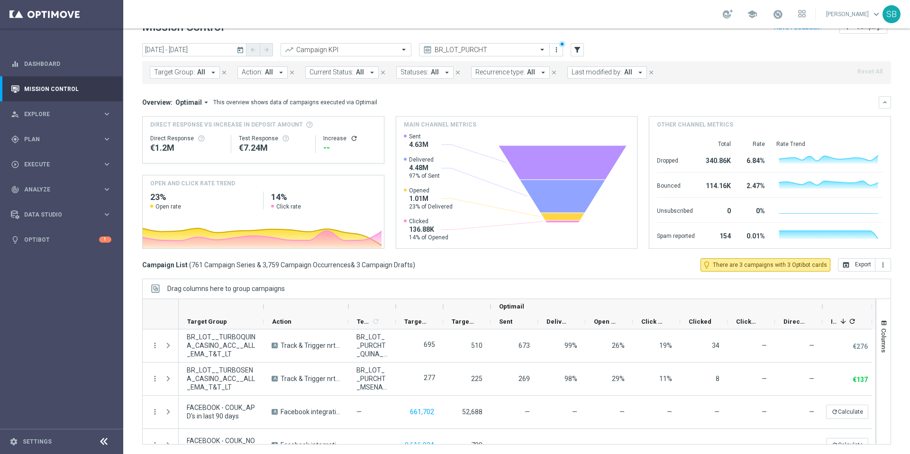
click at [200, 75] on span "All" at bounding box center [201, 72] width 8 height 8
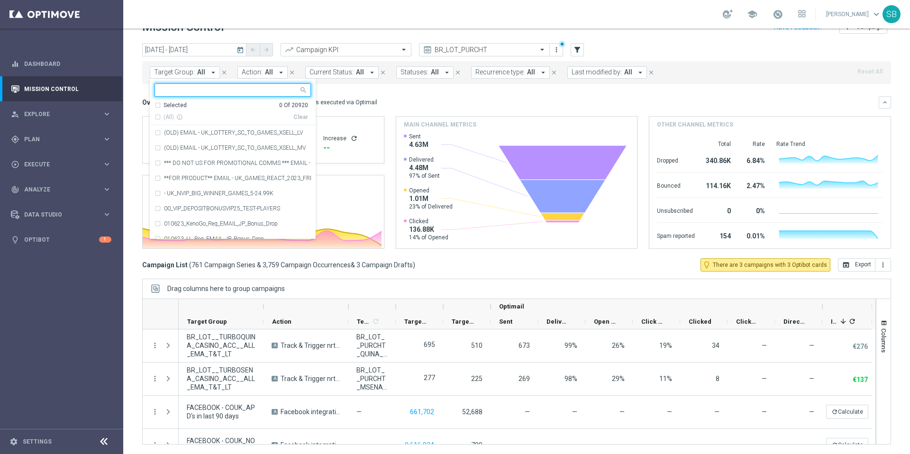
click at [186, 88] on input "text" at bounding box center [229, 90] width 139 height 8
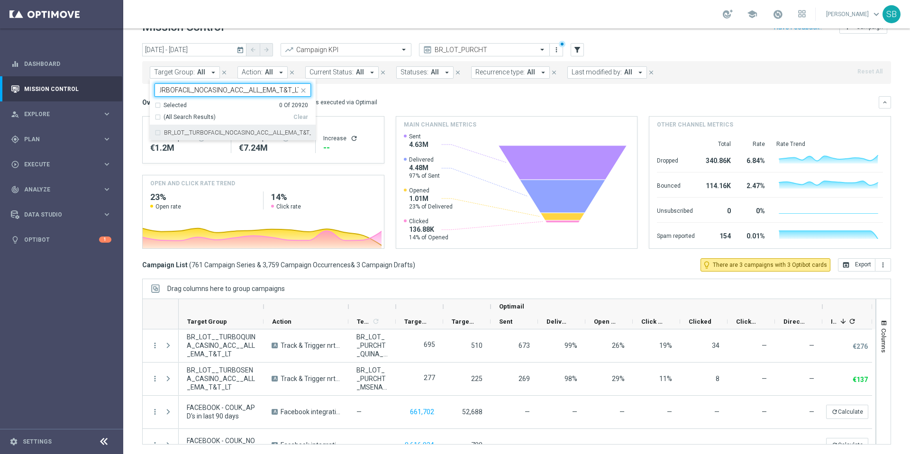
click at [161, 133] on div "BR_LOT__TURBOFACIL_NOCASINO_ACC__ALL_EMA_T&T_LT" at bounding box center [233, 132] width 156 height 15
type input "BR_LOT__TURBOFACIL_NOCASINO_ACC__ALL_EMA_T&T_LT"
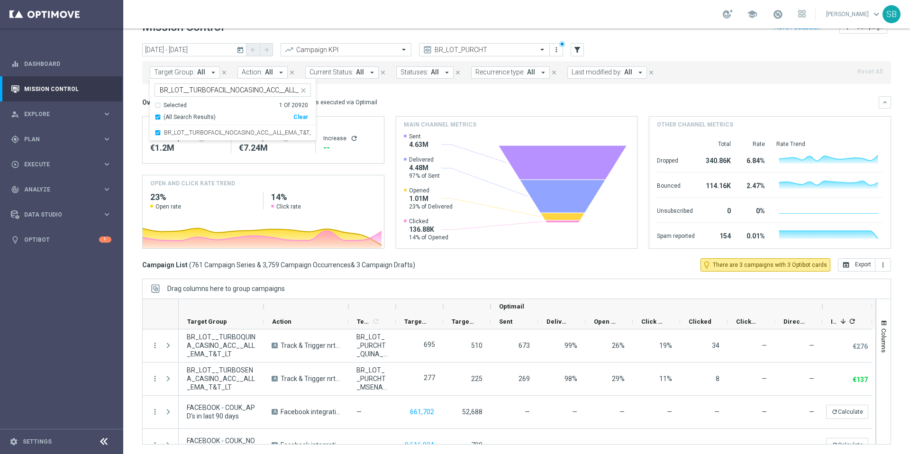
click at [132, 78] on div "[DATE] [DATE] - [DATE] arrow_back arrow_forward Campaign KPI trending_up BR_LOT…" at bounding box center [516, 234] width 787 height 383
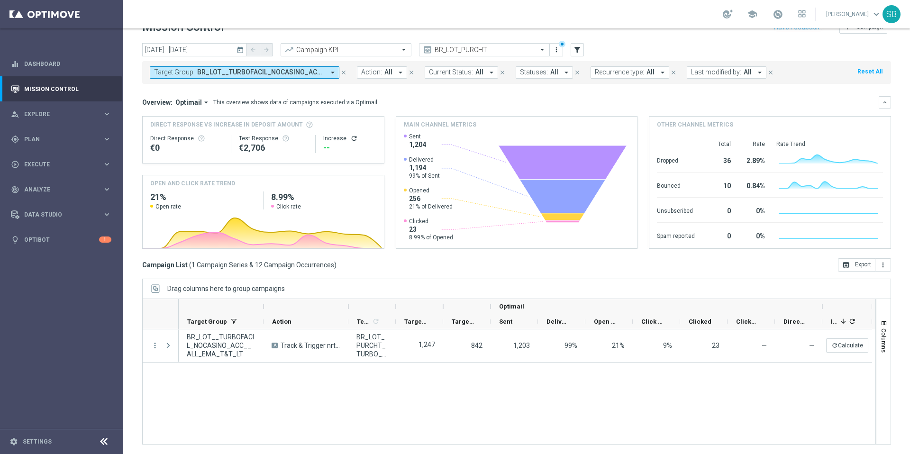
click at [335, 73] on icon "arrow_drop_down" at bounding box center [333, 72] width 9 height 9
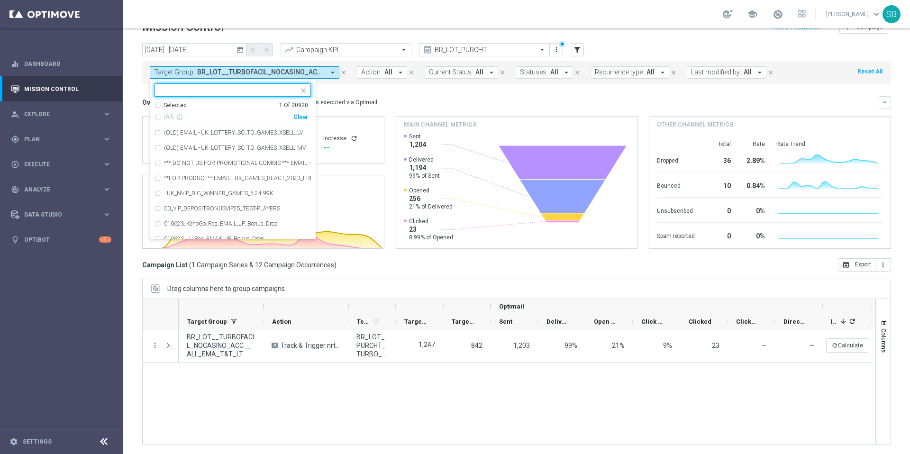
click at [216, 92] on input "text" at bounding box center [229, 90] width 139 height 8
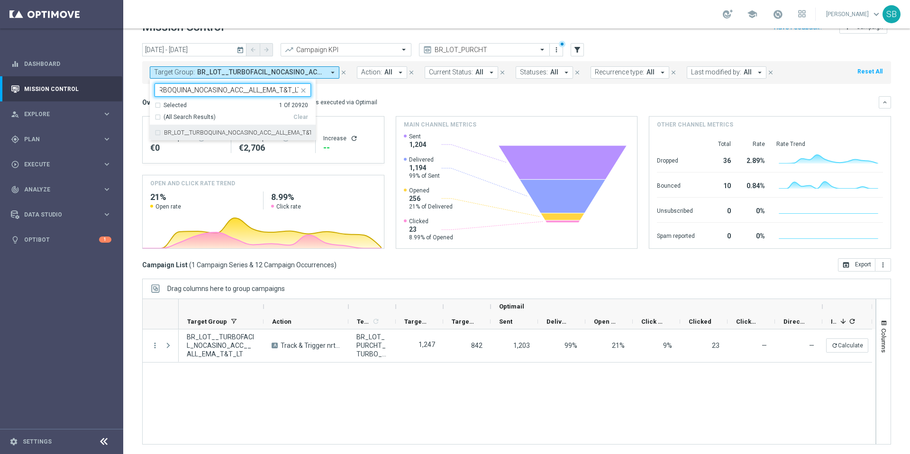
click at [156, 133] on div "BR_LOT__TURBOQUINA_NOCASINO_ACC__ALL_EMA_T&T_LT" at bounding box center [233, 132] width 156 height 15
type input "BR_LOT__TURBOQUINA_NOCASINO_ACC__ALL_EMA_T&T_LT"
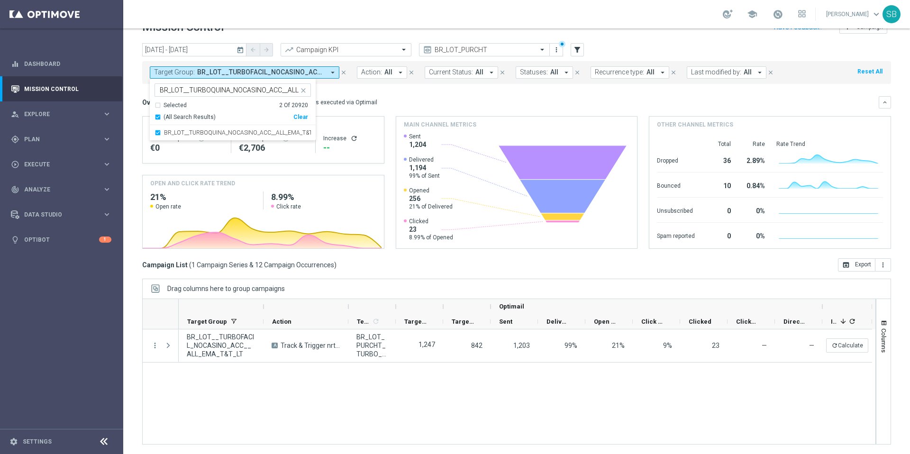
click at [138, 74] on div "[DATE] [DATE] - [DATE] arrow_back arrow_forward Campaign KPI trending_up BR_LOT…" at bounding box center [516, 234] width 787 height 383
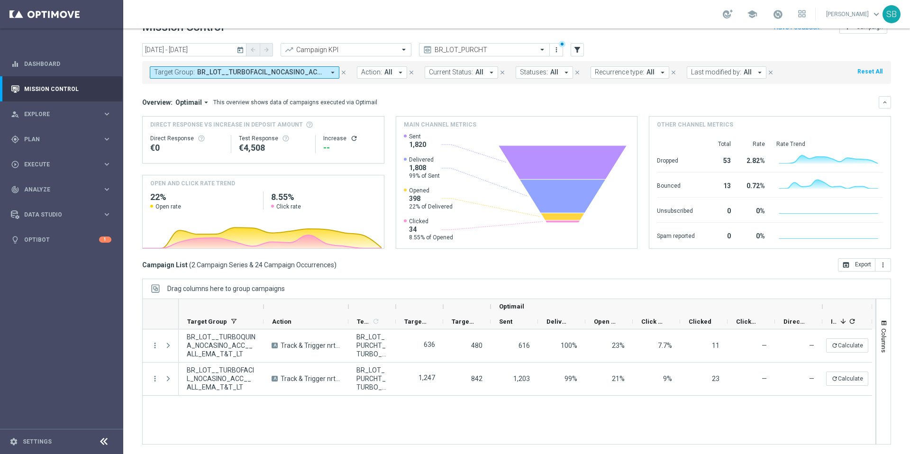
click at [332, 73] on icon "arrow_drop_down" at bounding box center [333, 72] width 9 height 9
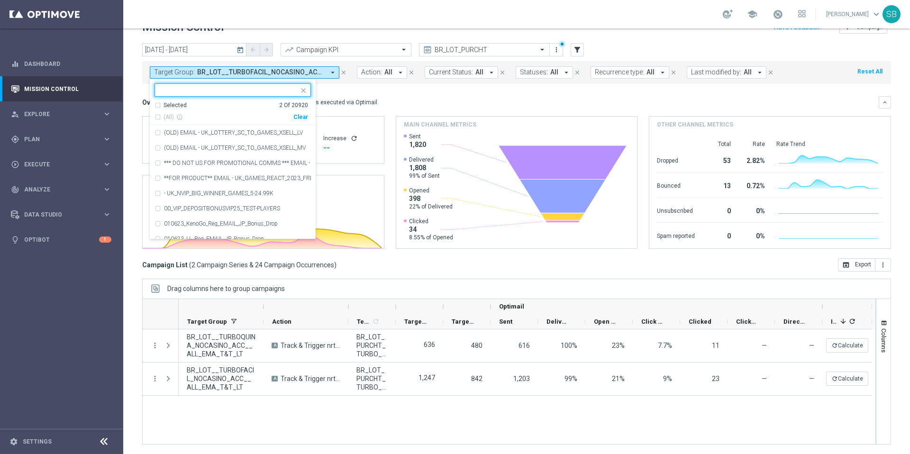
click at [257, 92] on input "text" at bounding box center [229, 90] width 139 height 8
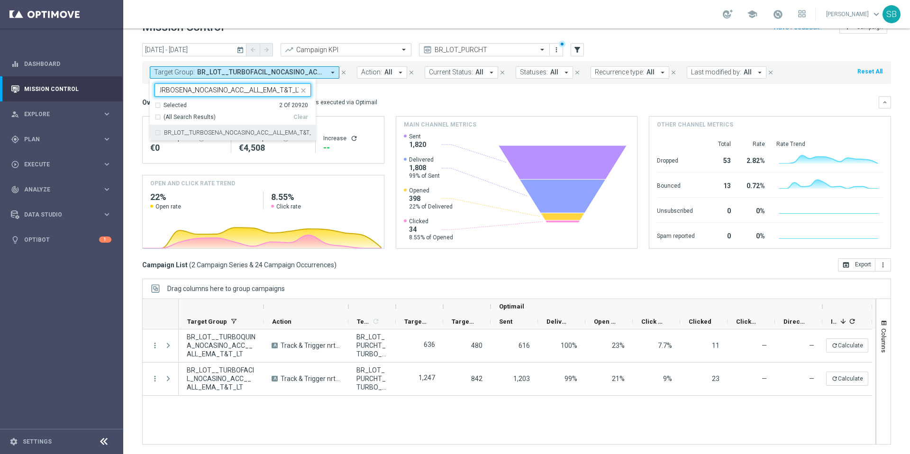
click at [159, 135] on div "BR_LOT__TURBOSENA_NOCASINO_ACC__ALL_EMA_T&T_LT" at bounding box center [233, 132] width 156 height 15
type input "BR_LOT__TURBOSENA_NOCASINO_ACC__ALL_EMA_T&T_LT"
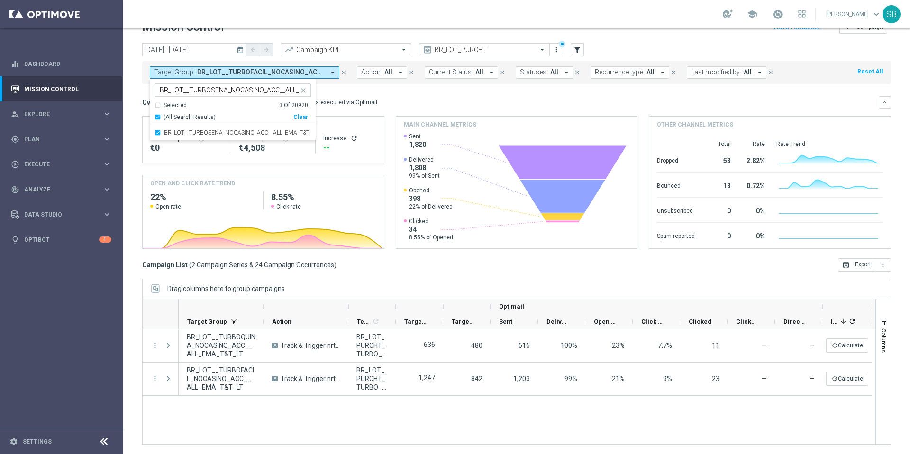
click at [455, 88] on mini-dashboard "Overview: Optimail arrow_drop_down This overview shows data of campaigns execut…" at bounding box center [516, 171] width 749 height 174
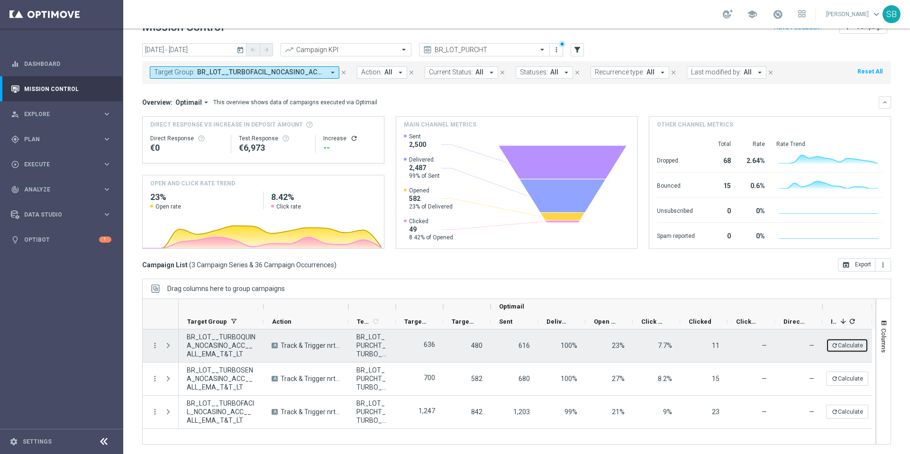
click at [697, 346] on button "refresh Calculate" at bounding box center [847, 346] width 42 height 14
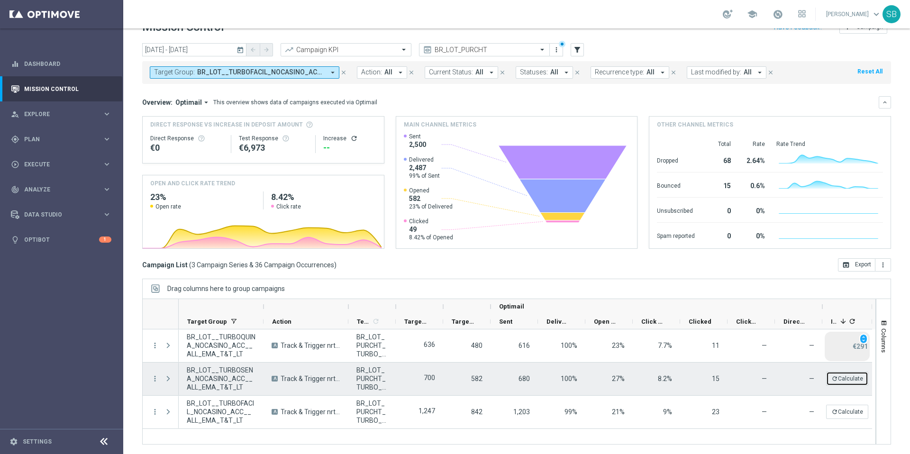
click at [697, 377] on button "refresh Calculate" at bounding box center [847, 379] width 42 height 14
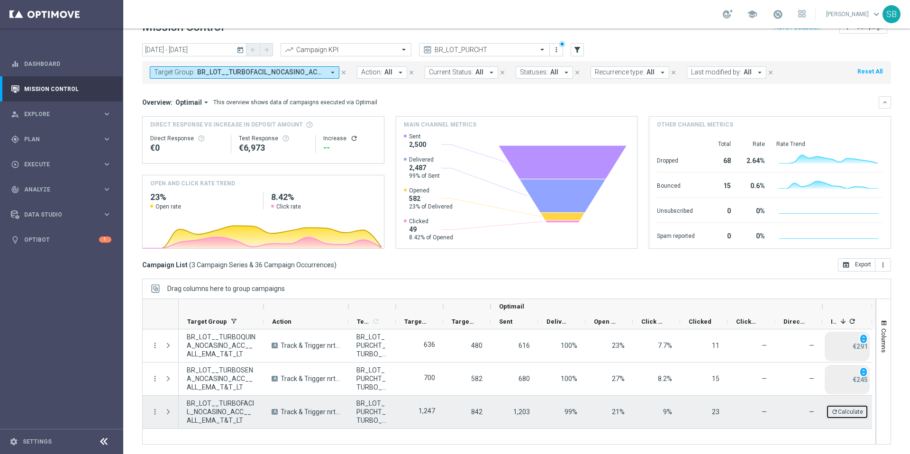
click at [697, 377] on button "refresh Calculate" at bounding box center [847, 412] width 42 height 14
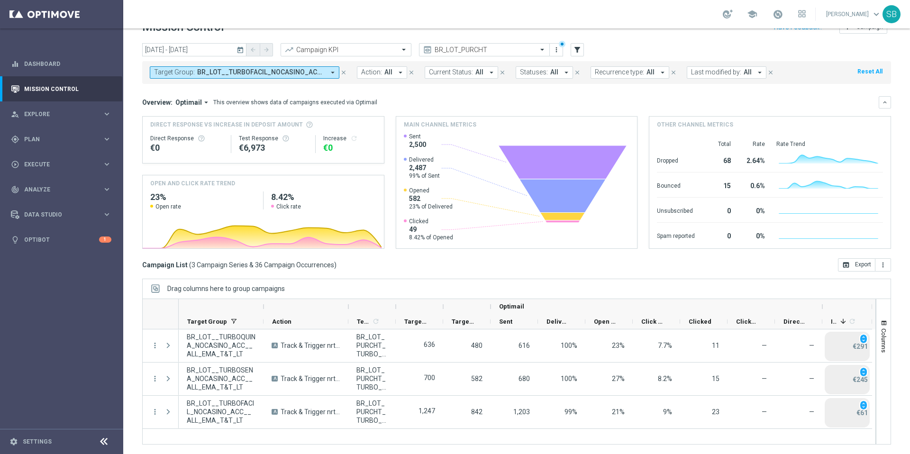
click at [327, 150] on div "€0" at bounding box center [349, 147] width 53 height 11
